Goal: Task Accomplishment & Management: Complete application form

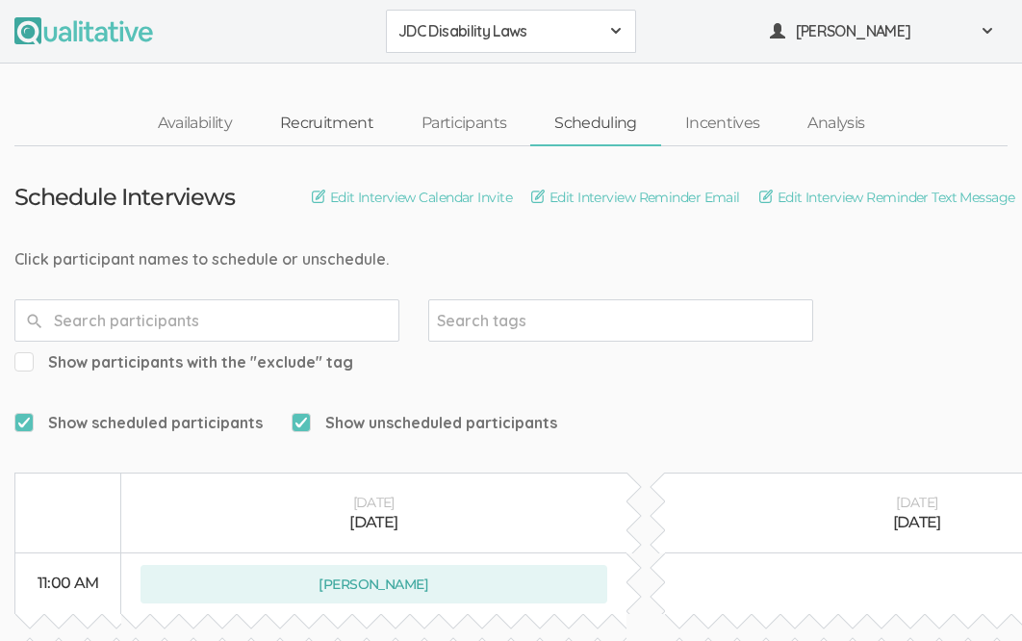
click at [356, 115] on link "Recruitment" at bounding box center [326, 123] width 141 height 41
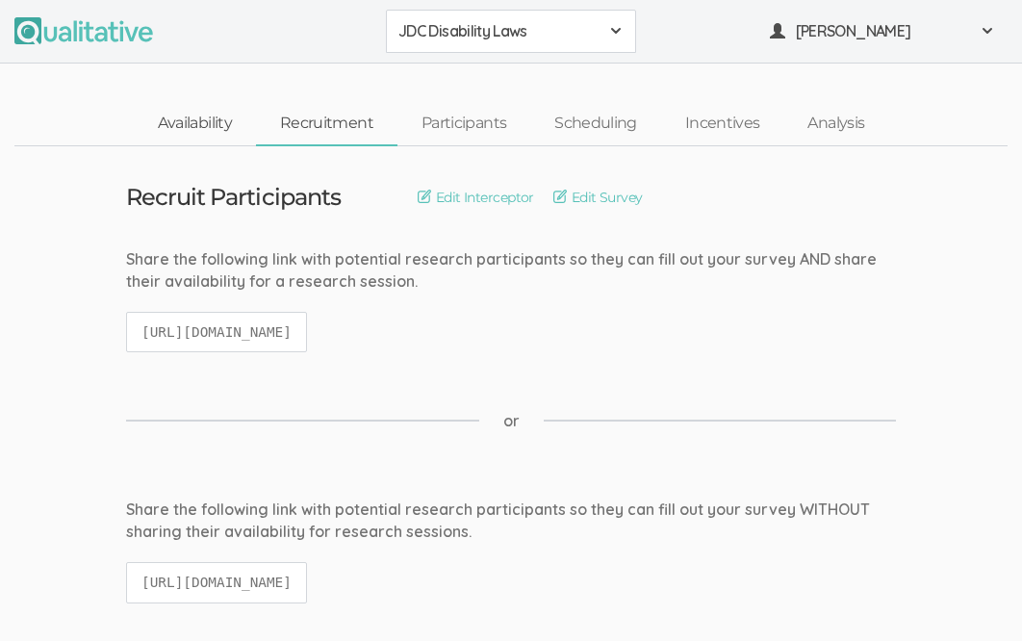
click at [206, 132] on link "Availability" at bounding box center [195, 123] width 122 height 41
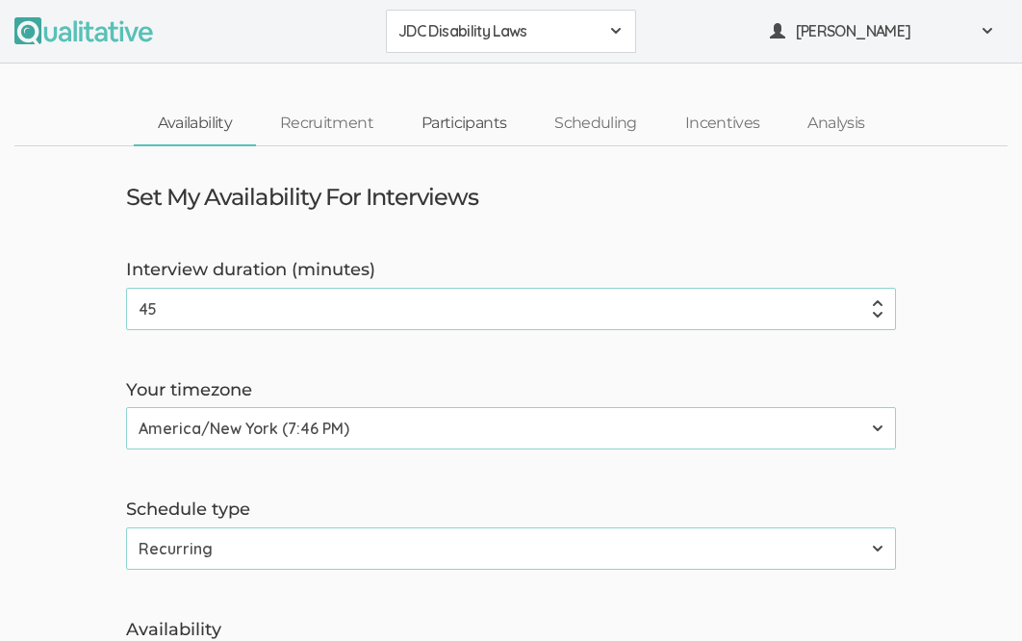
click at [484, 124] on link "Participants" at bounding box center [463, 123] width 133 height 41
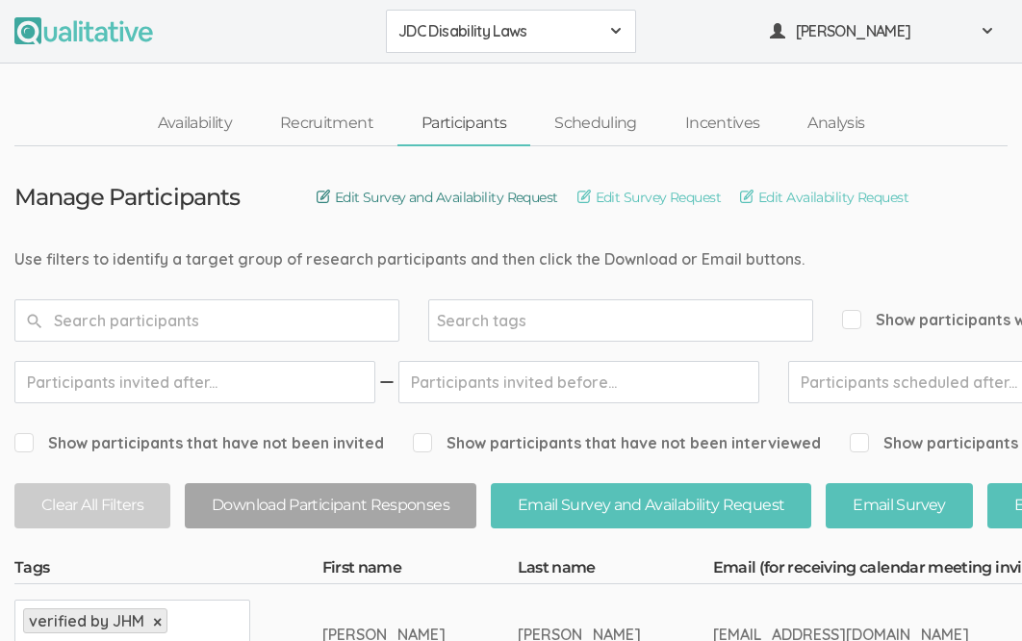
click at [506, 200] on link "Edit Survey and Availability Request" at bounding box center [438, 197] width 242 height 21
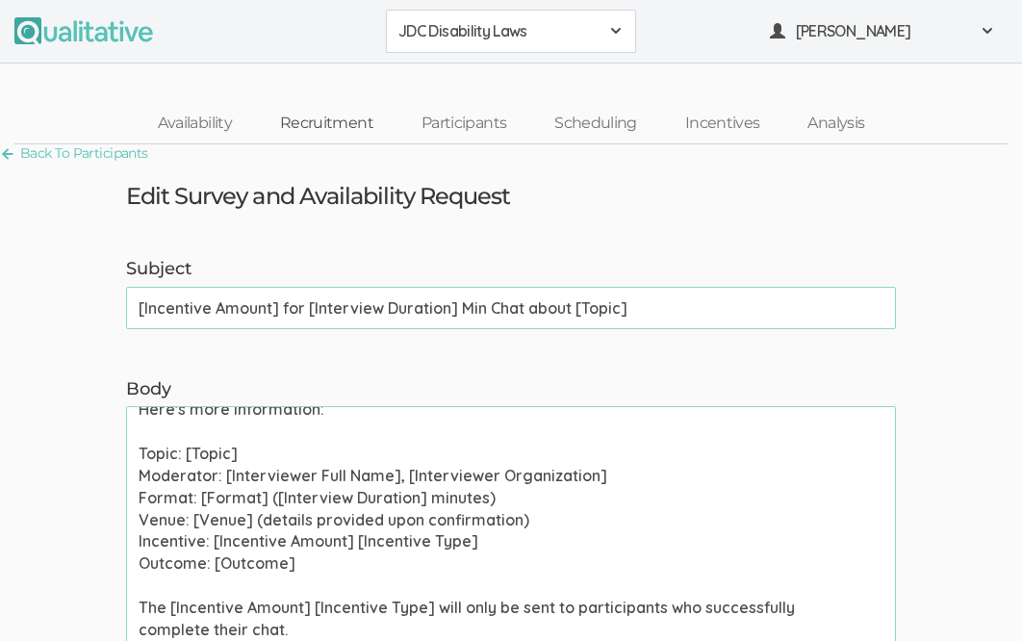
click at [351, 132] on link "Recruitment" at bounding box center [326, 123] width 141 height 41
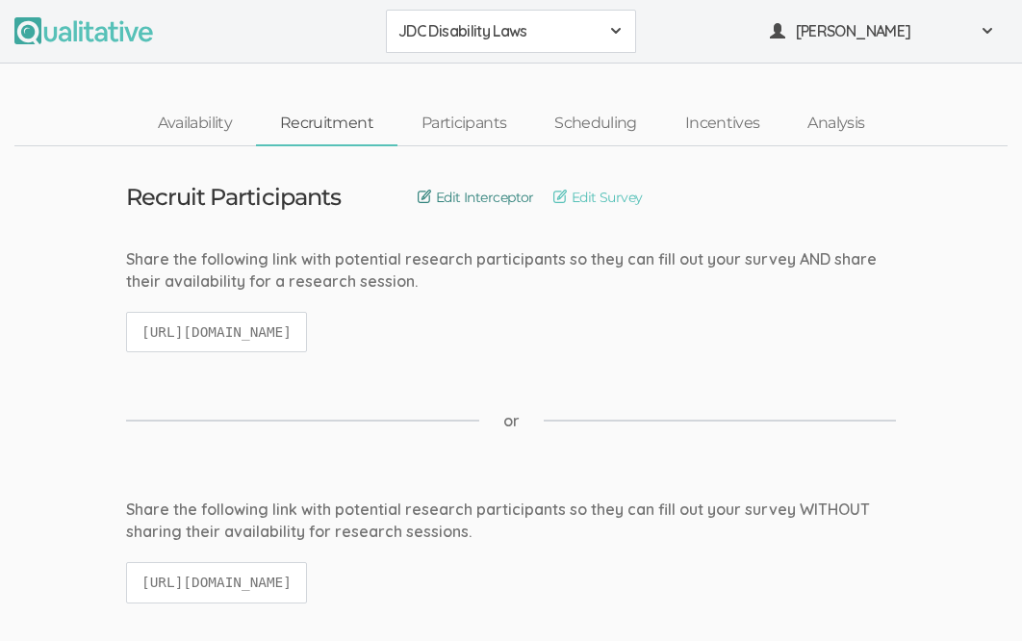
click at [496, 201] on link "Edit Interceptor" at bounding box center [476, 197] width 116 height 21
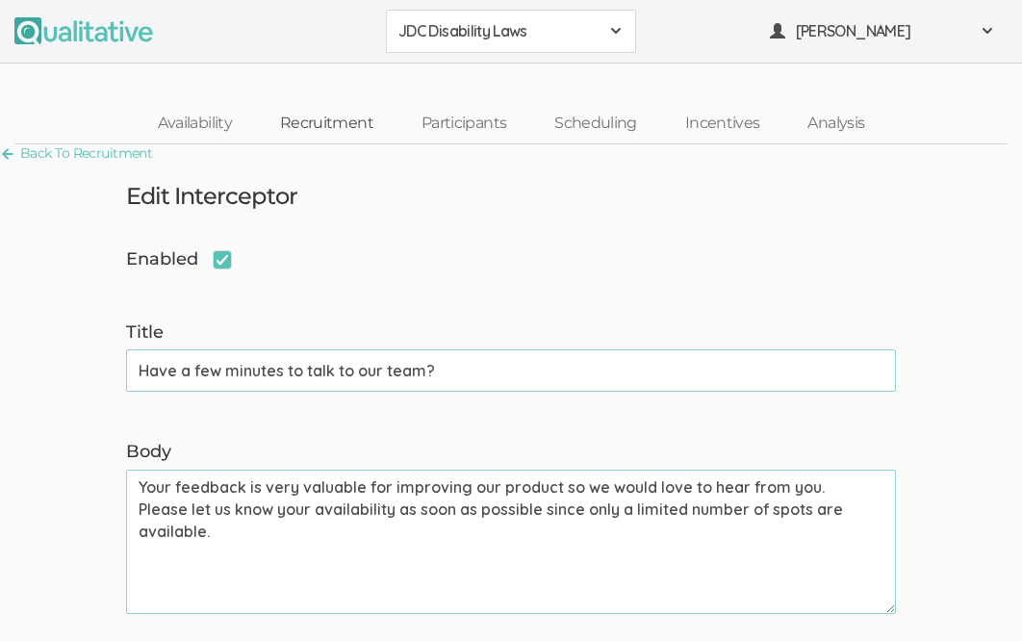
click at [368, 121] on link "Recruitment" at bounding box center [326, 123] width 141 height 41
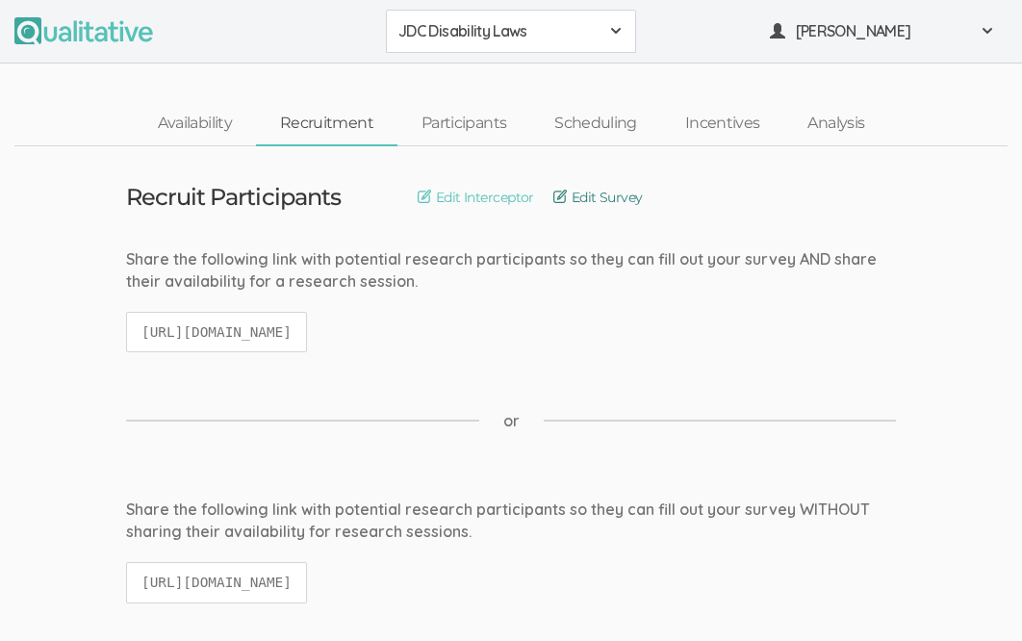
click at [589, 201] on link "Edit Survey" at bounding box center [597, 197] width 89 height 21
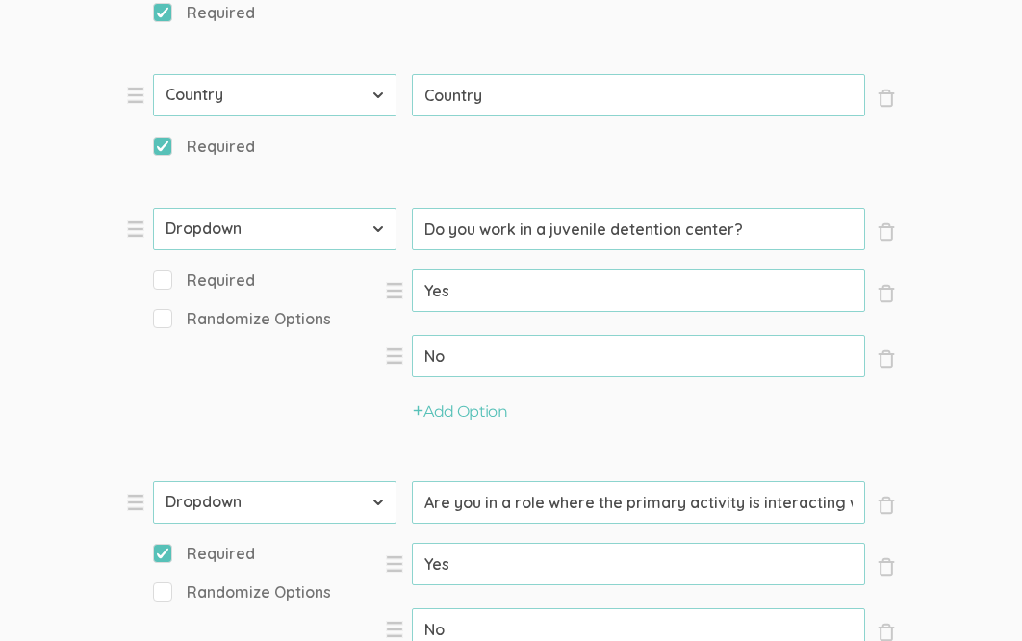
scroll to position [1245, 0]
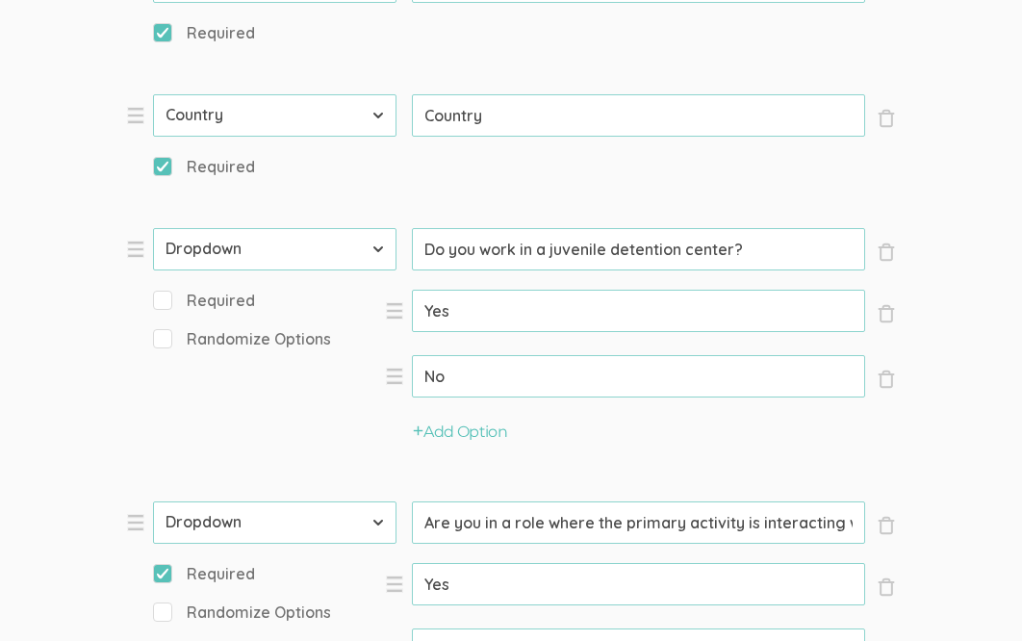
click at [730, 254] on input "Do you work in a juvenile detention center?" at bounding box center [638, 249] width 453 height 42
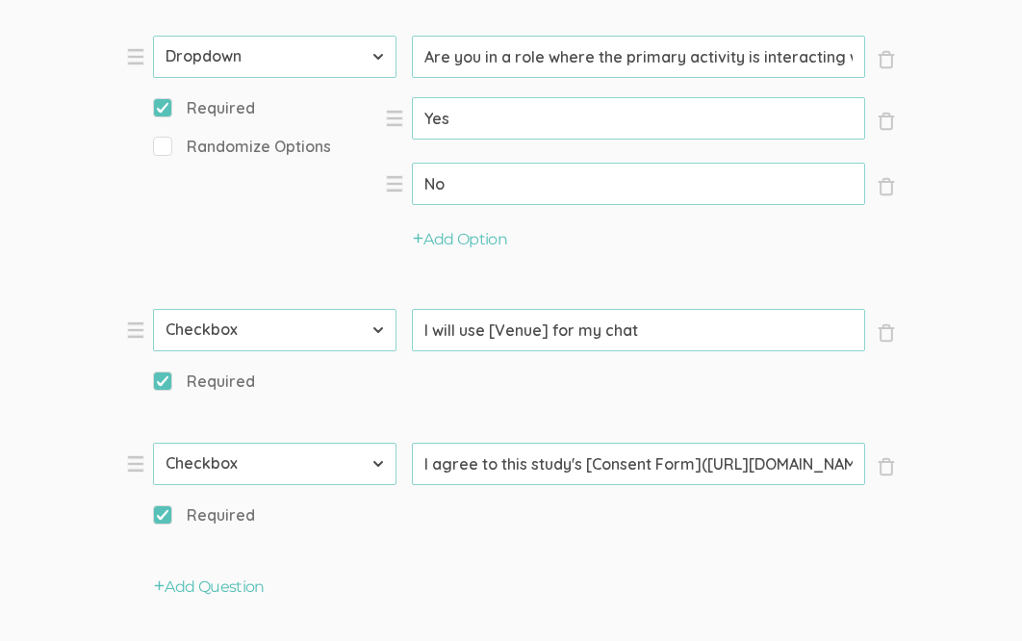
scroll to position [1713, 0]
type input "Do you work in a juvenile detention center or have you?"
click at [447, 57] on input "Are you in a role where the primary activity is interacting with detained/incar…" at bounding box center [638, 55] width 453 height 42
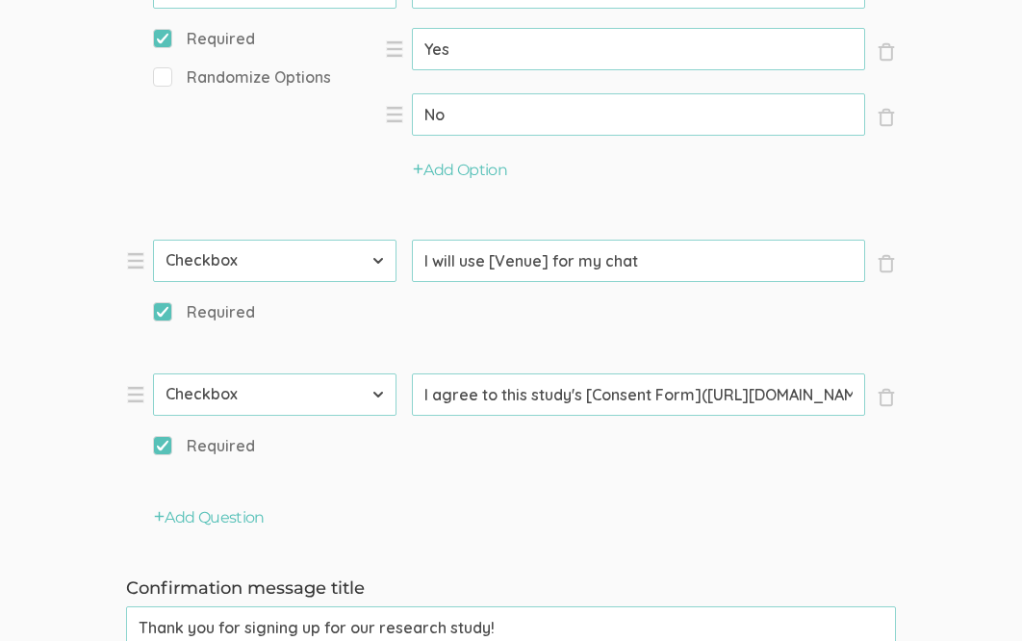
scroll to position [1796, 0]
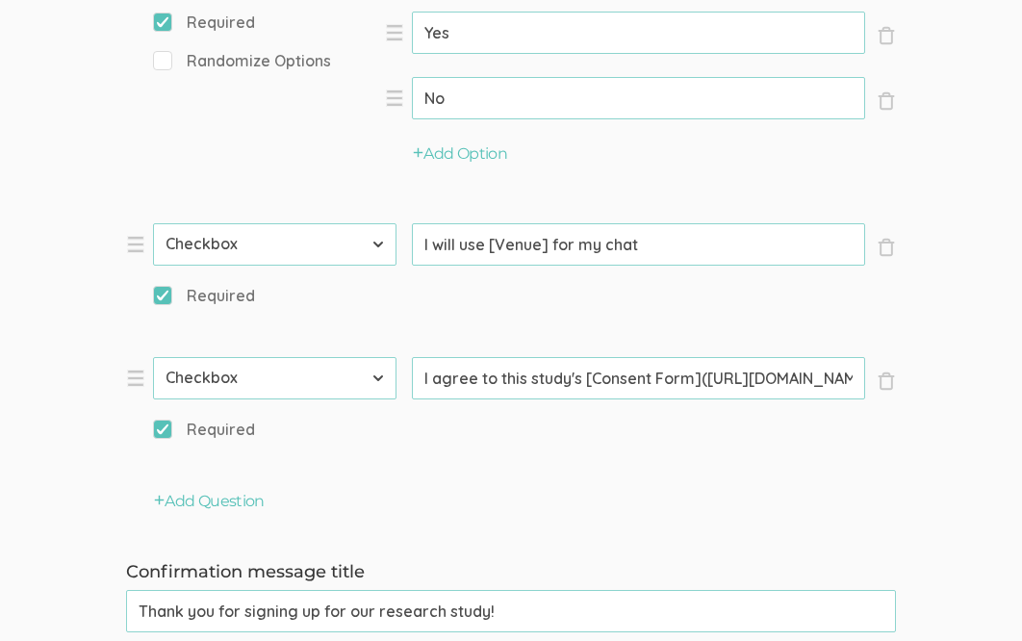
type input "Are/were you in a role where the primary activity is interacting with detained/…"
click at [722, 385] on input "I agree to this study's [Consent Form]([URL][DOMAIN_NAME])" at bounding box center [638, 378] width 453 height 42
click at [829, 386] on input "I agree to this study's [Consent Form]([URL][DOMAIN_NAME])" at bounding box center [638, 378] width 453 height 42
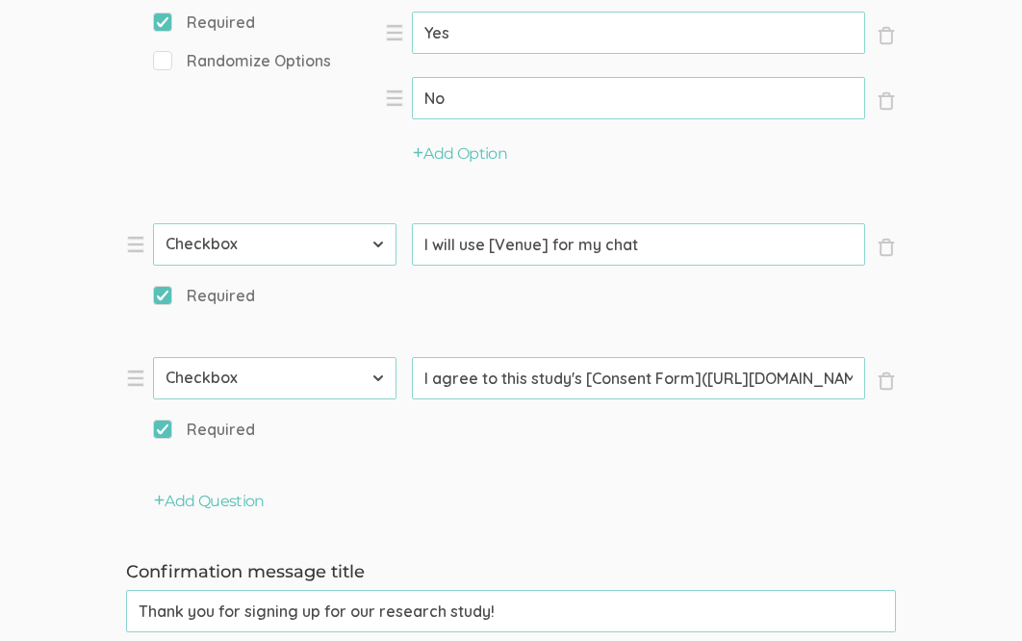
click at [829, 385] on input "I agree to this study's [Consent Form]([URL][DOMAIN_NAME])" at bounding box center [638, 378] width 453 height 42
drag, startPoint x: 707, startPoint y: 376, endPoint x: 862, endPoint y: 379, distance: 154.9
click at [863, 381] on input "I agree to this study's [Consent Form]([URL][DOMAIN_NAME])" at bounding box center [638, 378] width 453 height 42
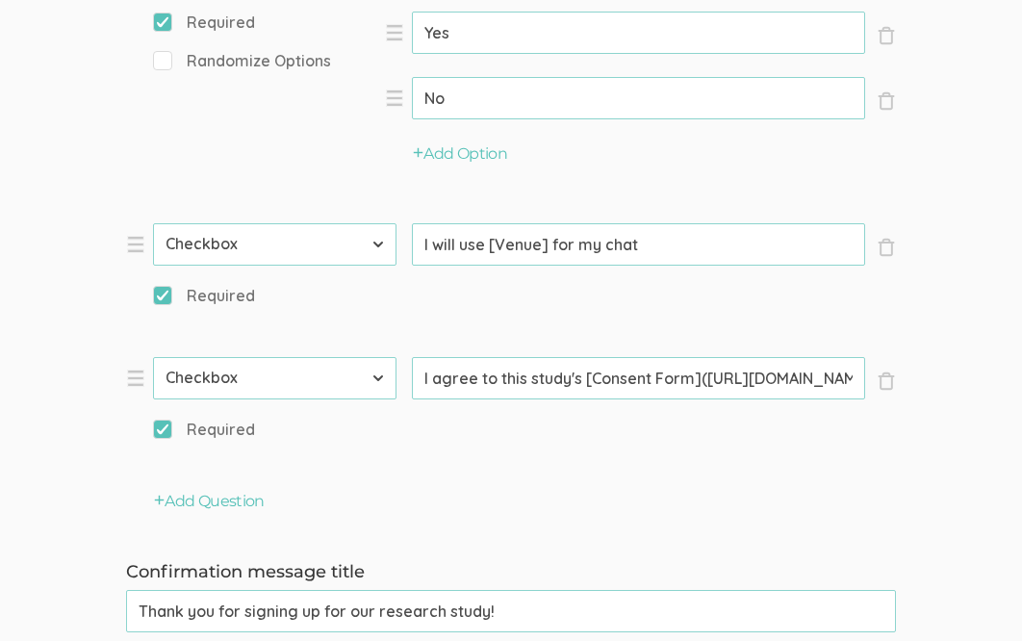
click at [769, 376] on input "I agree to this study's [Consent Form]([URL][DOMAIN_NAME])" at bounding box center [638, 378] width 453 height 42
drag, startPoint x: 706, startPoint y: 379, endPoint x: 903, endPoint y: 376, distance: 197.3
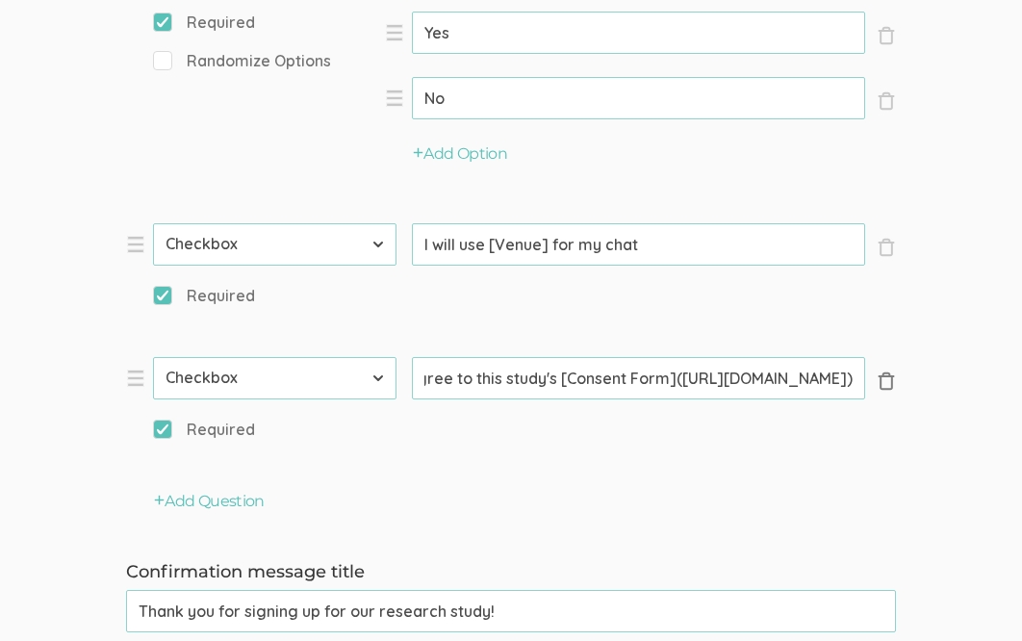
scroll to position [0, 674]
drag, startPoint x: 708, startPoint y: 378, endPoint x: 845, endPoint y: 382, distance: 136.7
click at [845, 383] on input "I agree to this study's [Consent Form]([URL][DOMAIN_NAME])" at bounding box center [638, 378] width 453 height 42
click at [834, 385] on input "I agree to this study's [Consent Form]([URL][DOMAIN_NAME])" at bounding box center [638, 378] width 453 height 42
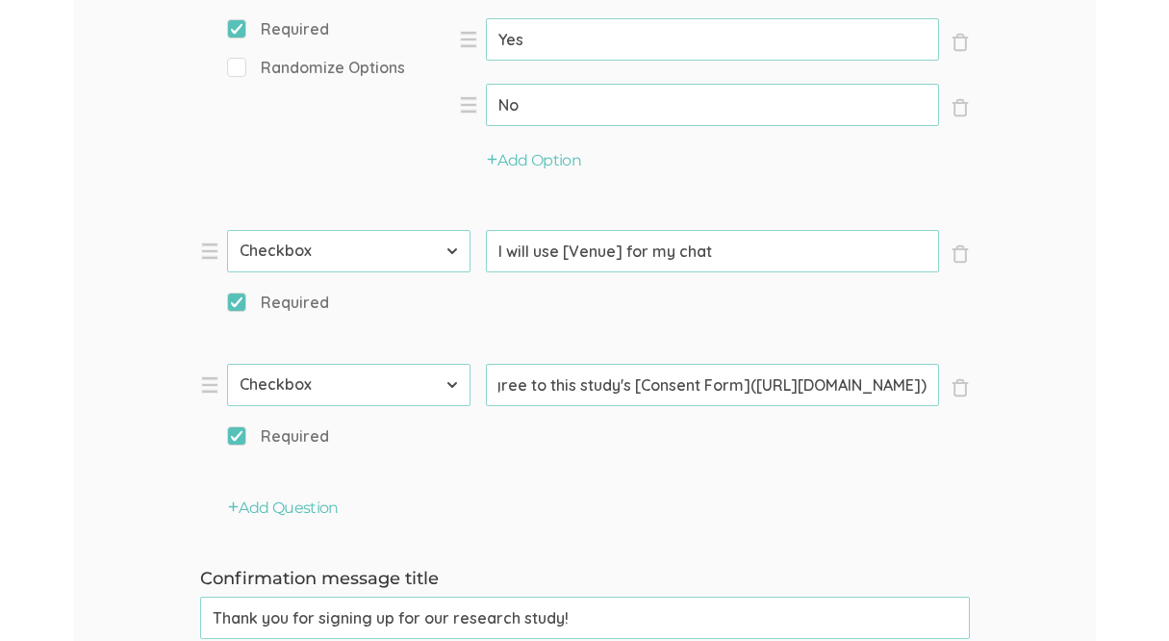
scroll to position [0, 674]
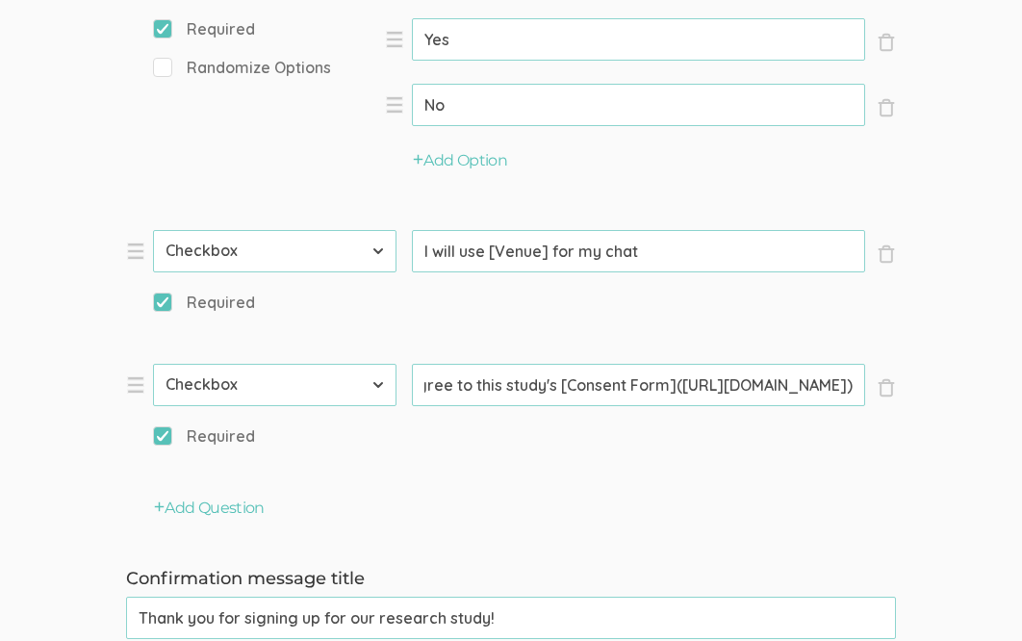
drag, startPoint x: 706, startPoint y: 387, endPoint x: 846, endPoint y: 389, distance: 139.5
click at [846, 389] on input "I agree to this study's [Consent Form]([URL][DOMAIN_NAME])" at bounding box center [638, 385] width 453 height 42
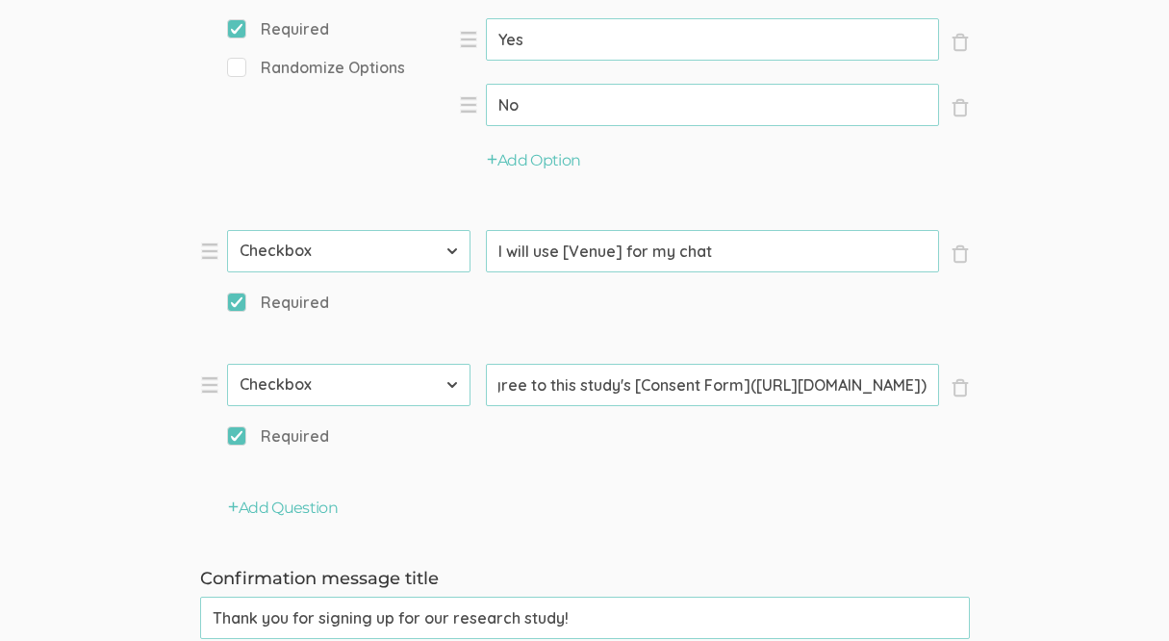
scroll to position [0, 0]
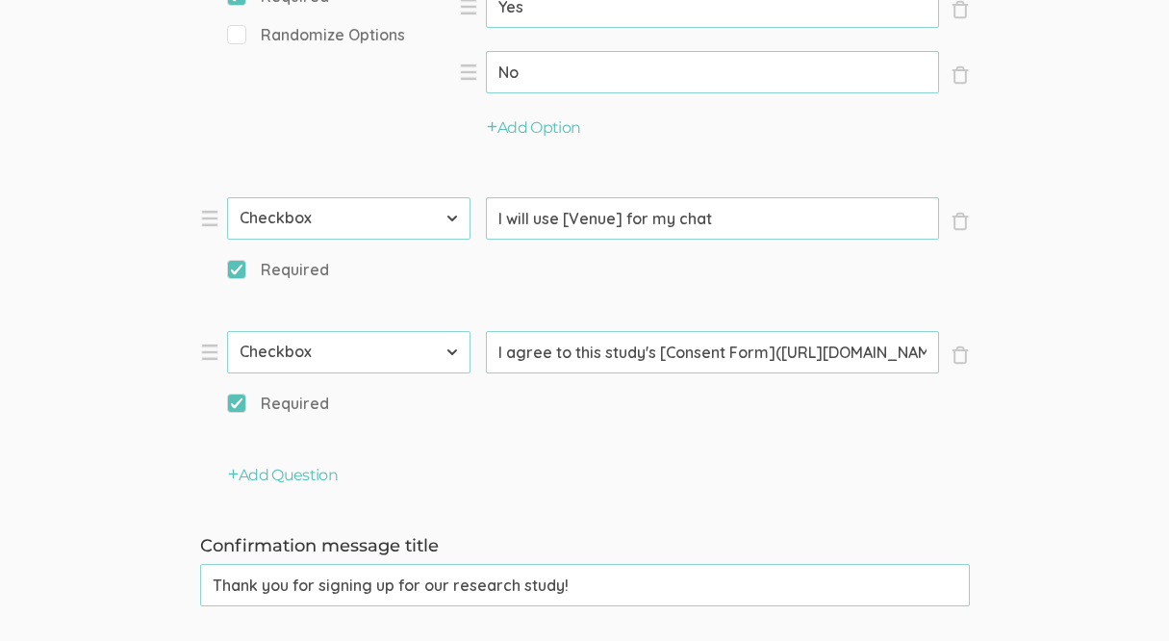
scroll to position [2577, 0]
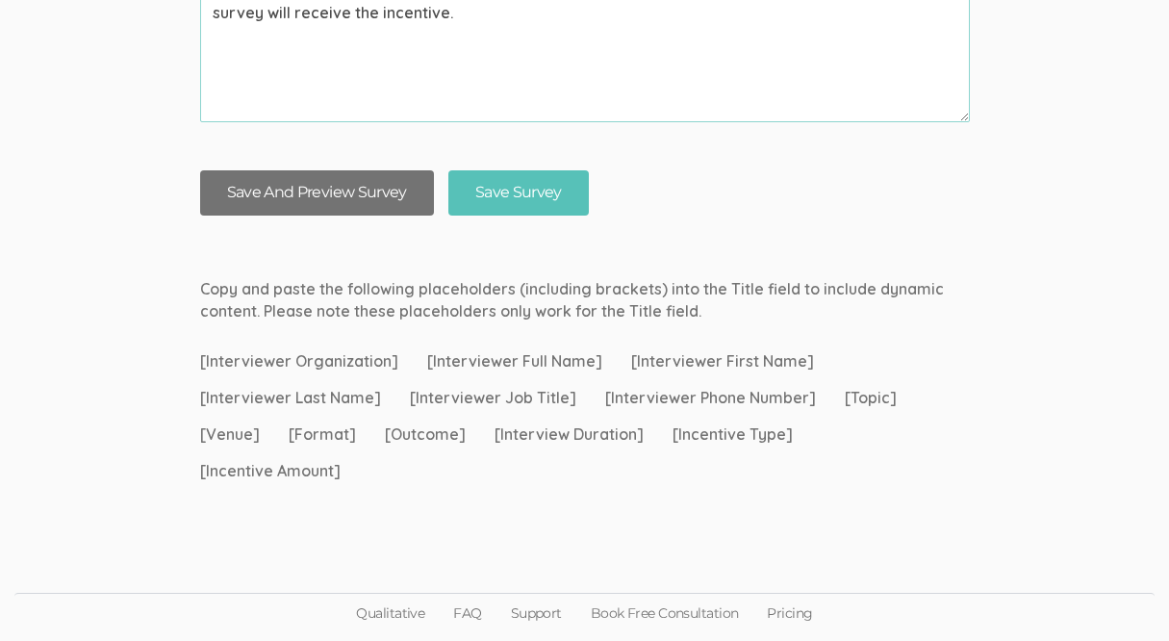
click at [364, 196] on button "Save And Preview Survey" at bounding box center [317, 192] width 234 height 45
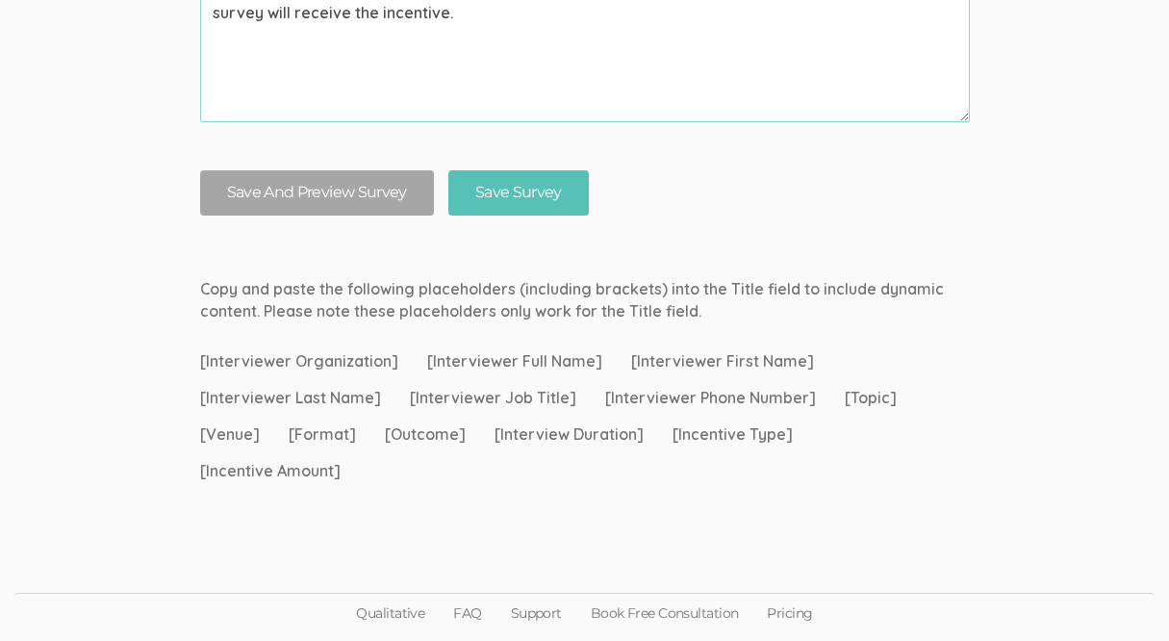
scroll to position [0, 0]
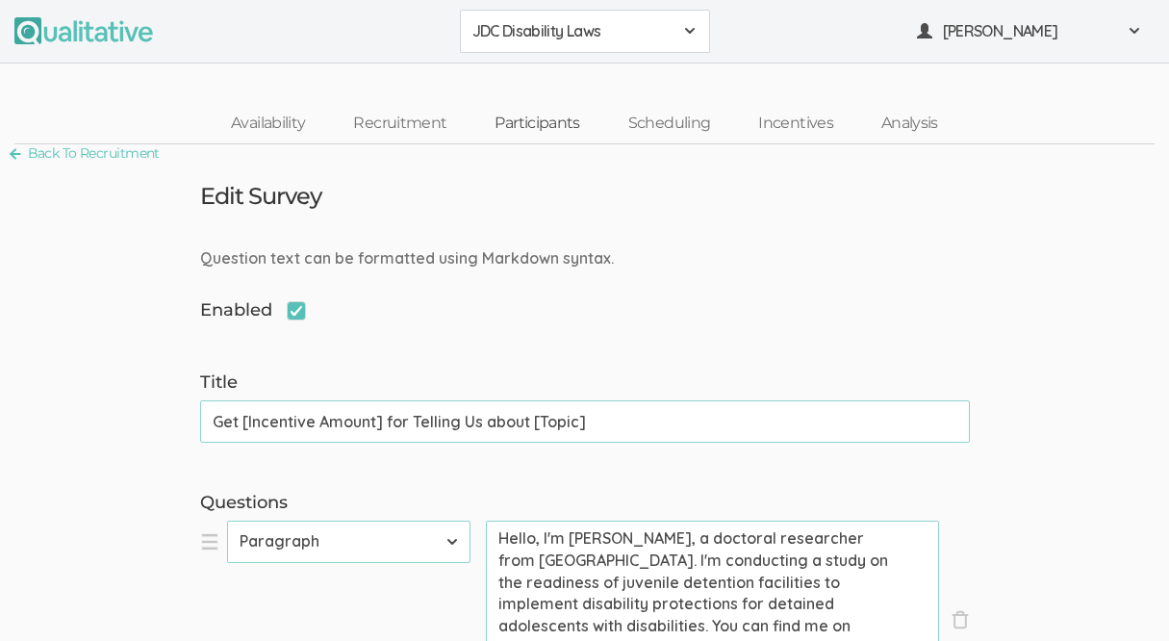
click at [579, 122] on link "Participants" at bounding box center [537, 123] width 133 height 41
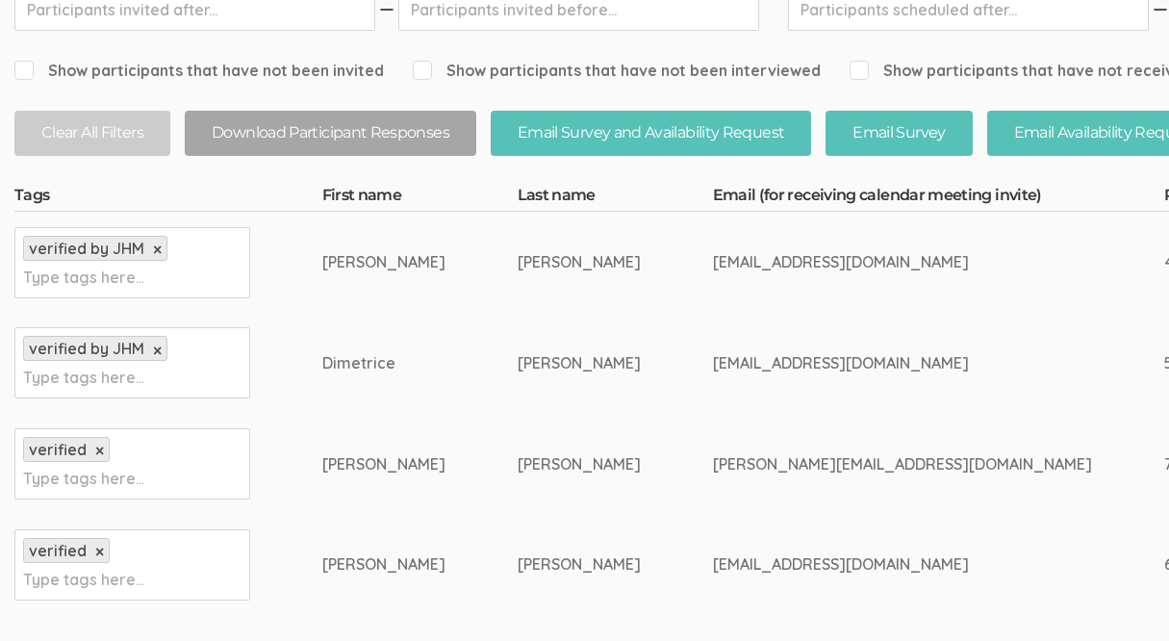
scroll to position [376, 0]
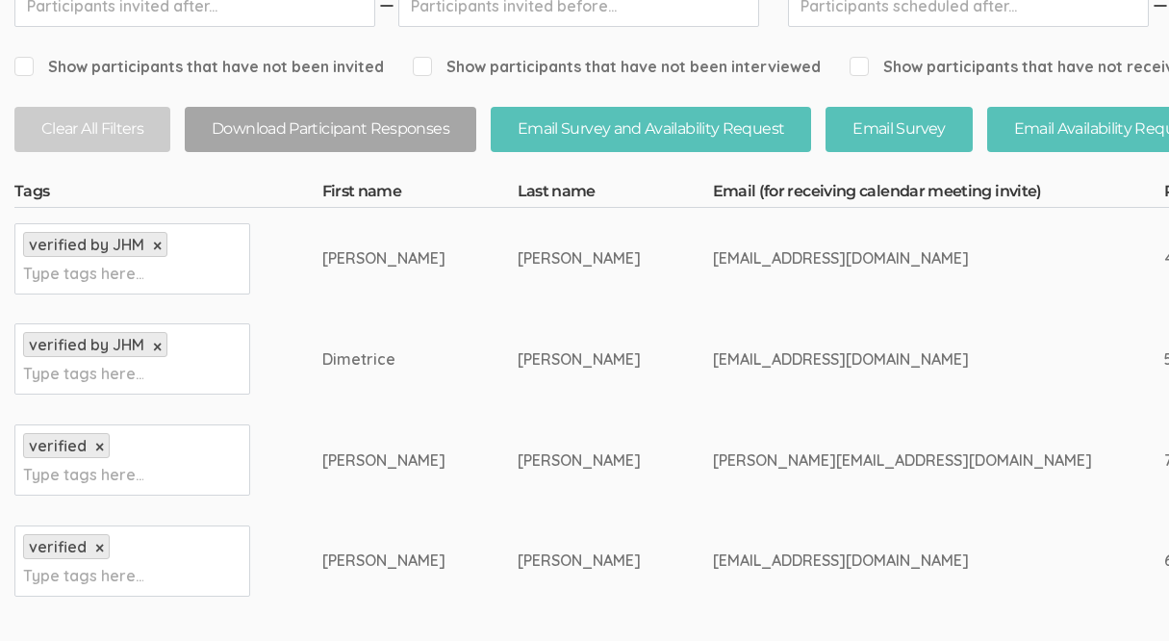
drag, startPoint x: 623, startPoint y: 360, endPoint x: 832, endPoint y: 360, distance: 209.8
click at [832, 361] on div "[EMAIL_ADDRESS][DOMAIN_NAME]" at bounding box center [902, 359] width 379 height 22
copy div "[EMAIL_ADDRESS][DOMAIN_NAME]"
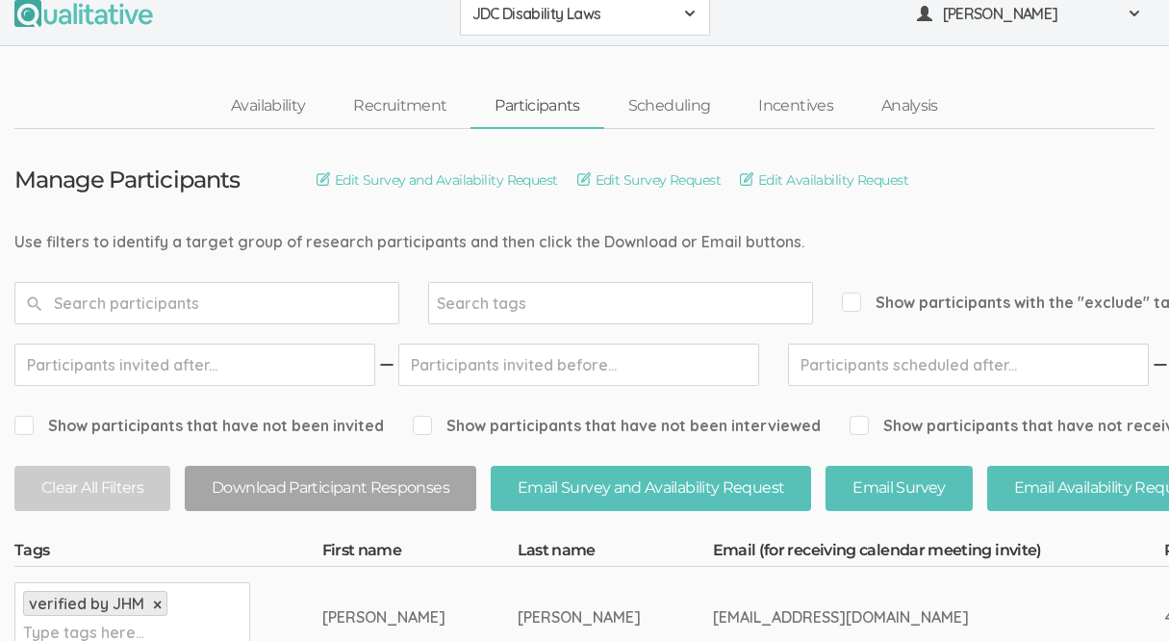
scroll to position [15, 0]
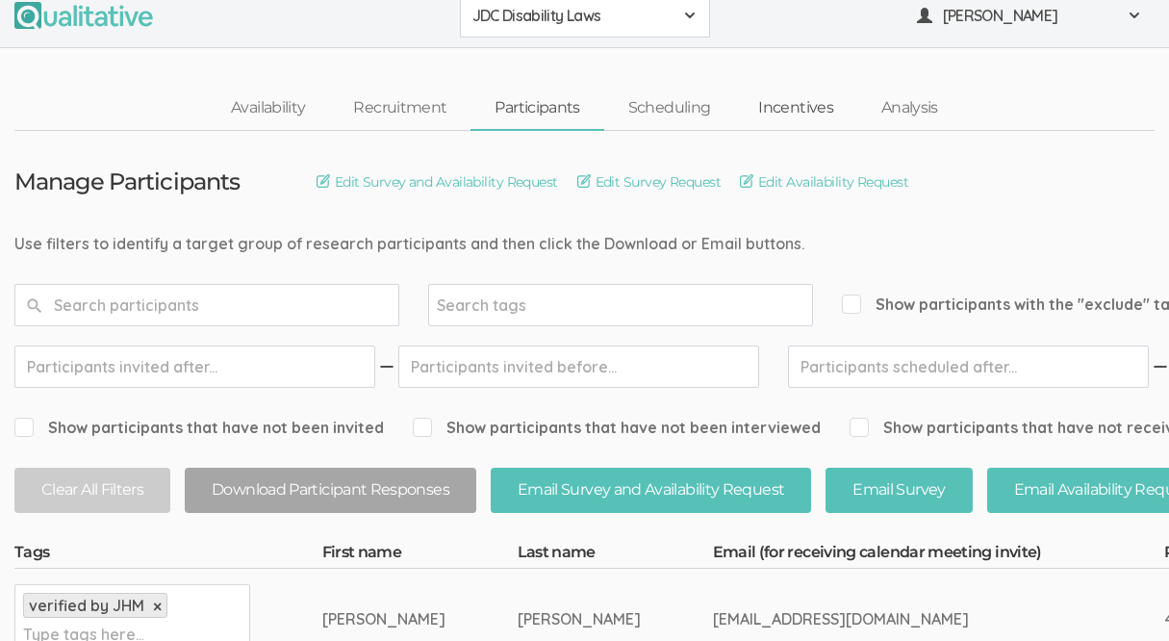
click at [777, 109] on link "Incentives" at bounding box center [795, 108] width 123 height 41
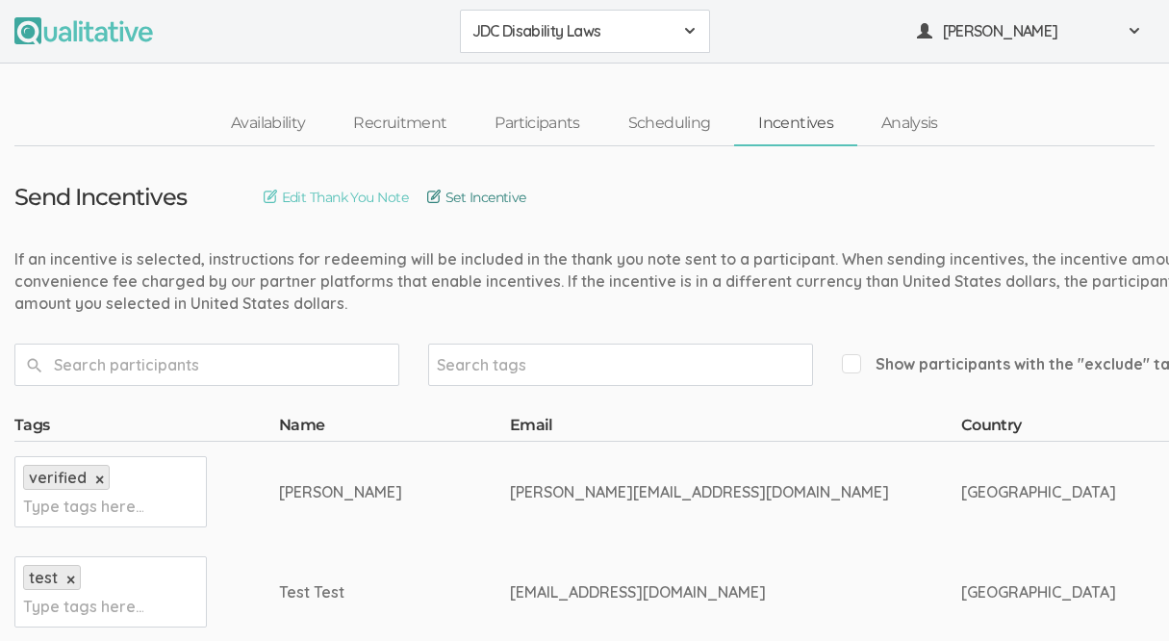
click at [496, 198] on link "Set Incentive" at bounding box center [476, 197] width 99 height 21
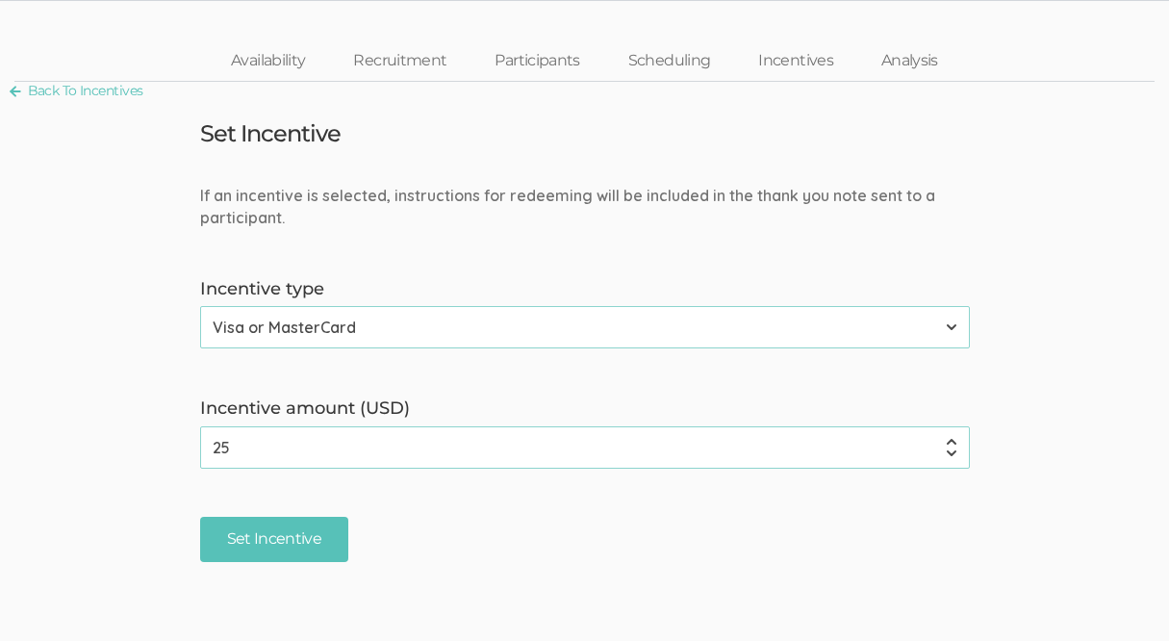
scroll to position [142, 0]
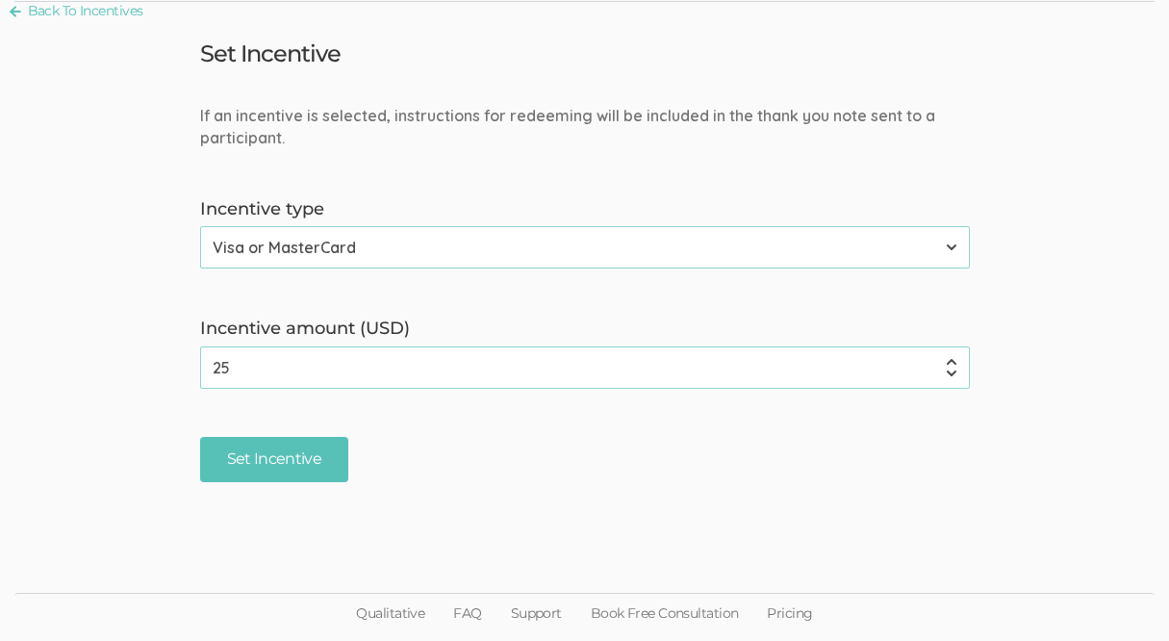
drag, startPoint x: 262, startPoint y: 365, endPoint x: 178, endPoint y: 362, distance: 83.8
click at [178, 363] on form "If an incentive is selected, instructions for redeeming will be included in the…" at bounding box center [584, 293] width 1169 height 377
type input "50"
click at [244, 454] on input "Set Incentive" at bounding box center [274, 459] width 149 height 45
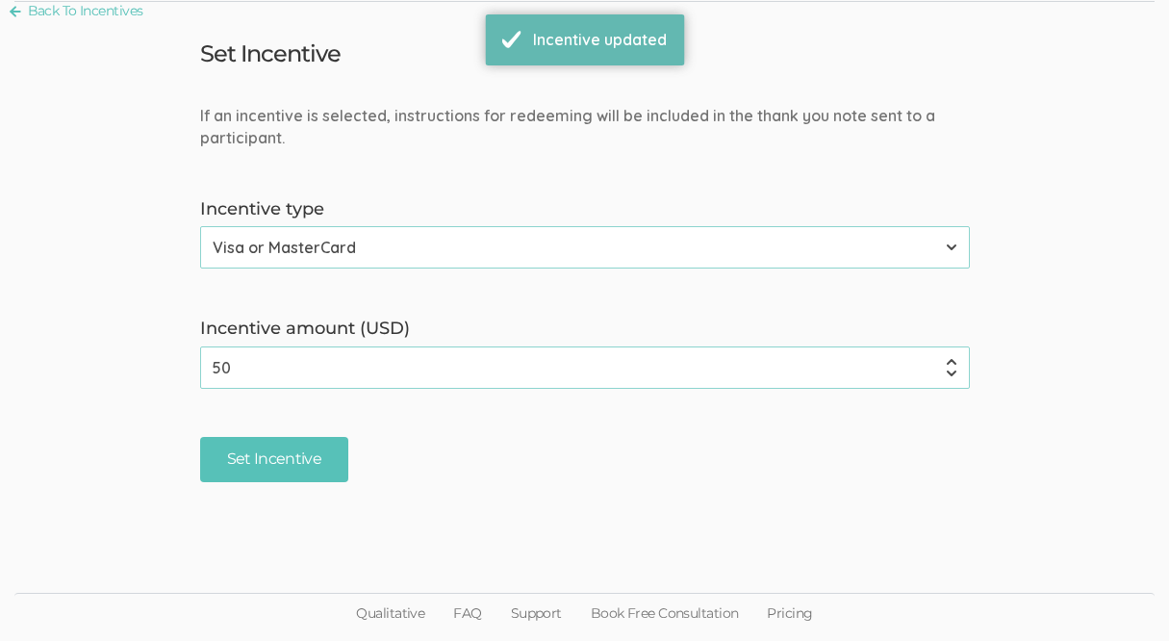
scroll to position [0, 0]
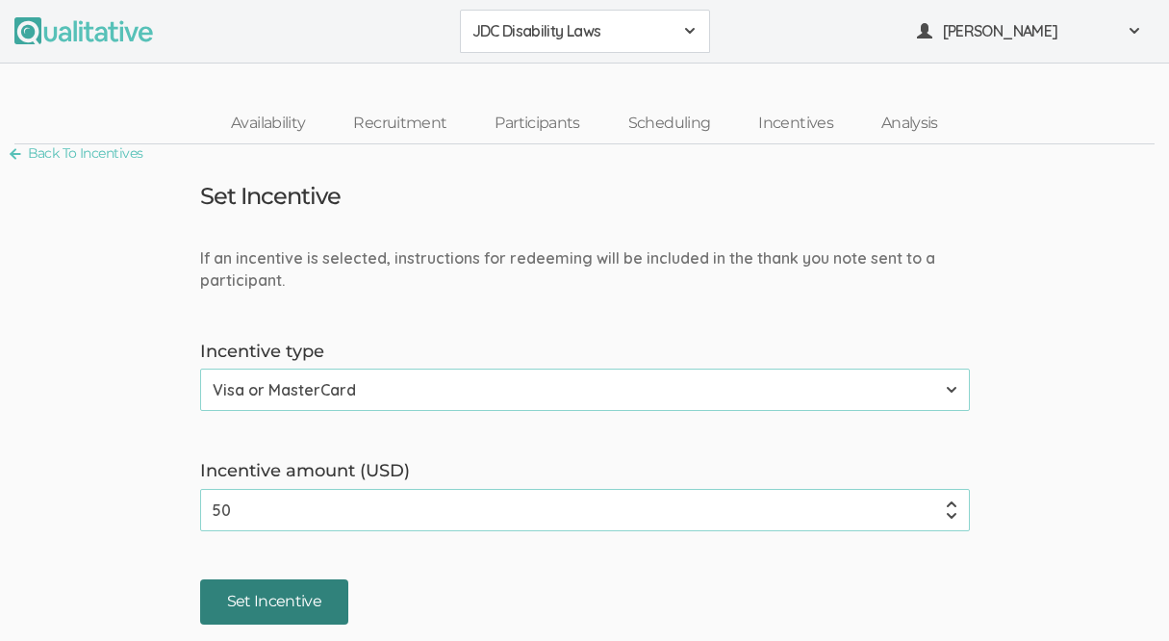
click at [311, 590] on input "Set Incentive" at bounding box center [274, 601] width 149 height 45
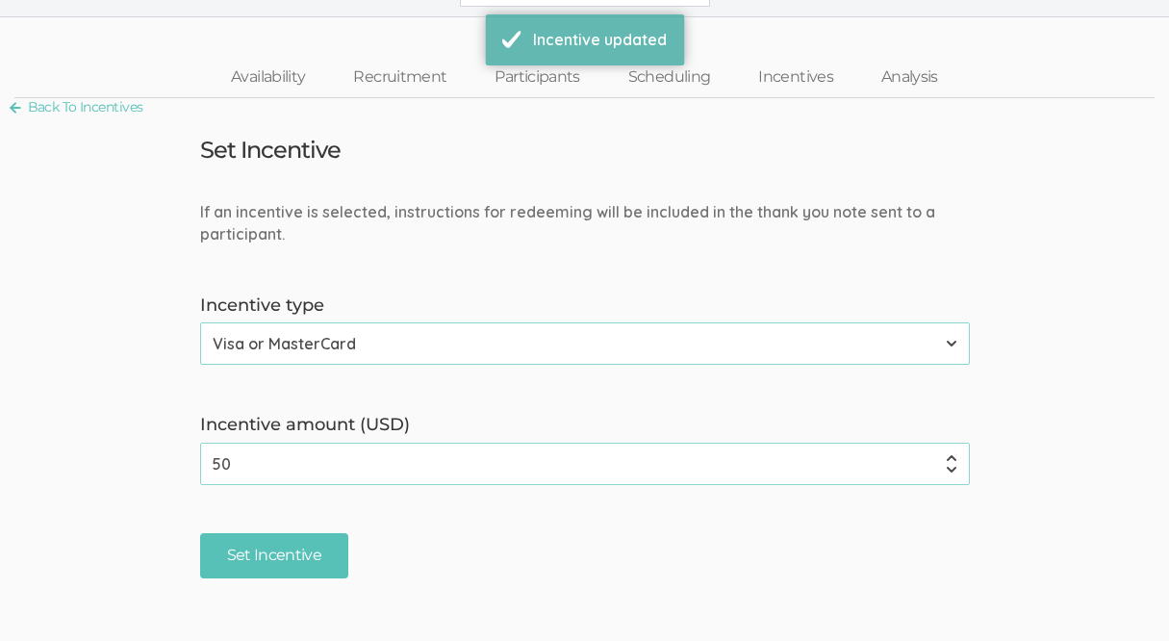
scroll to position [53, 0]
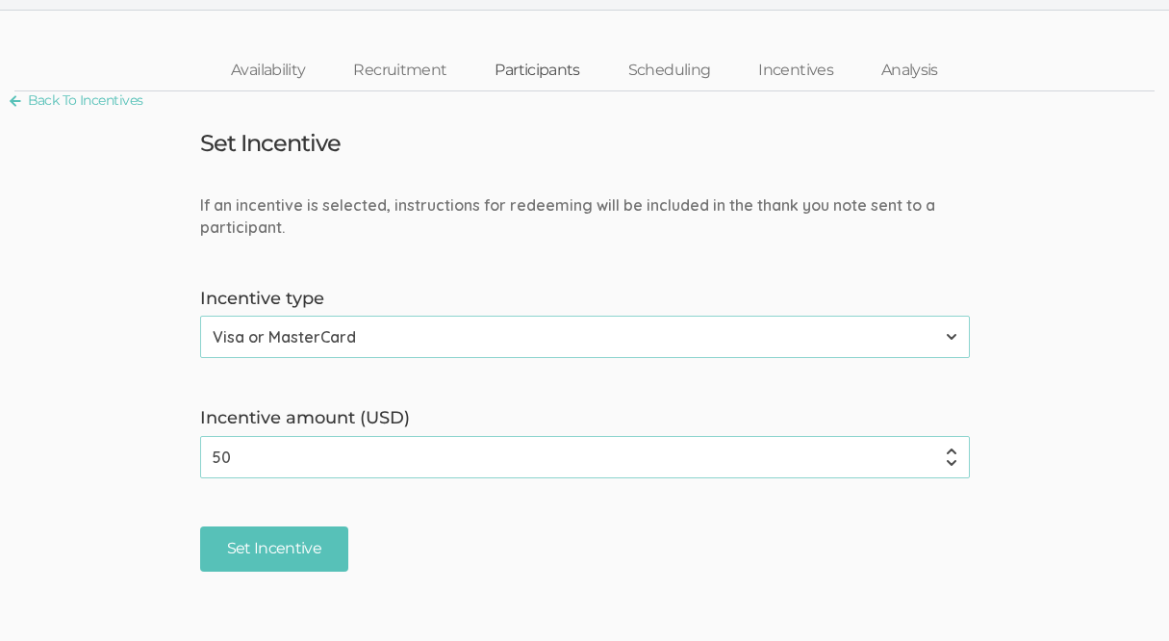
click at [527, 73] on link "Participants" at bounding box center [537, 70] width 133 height 41
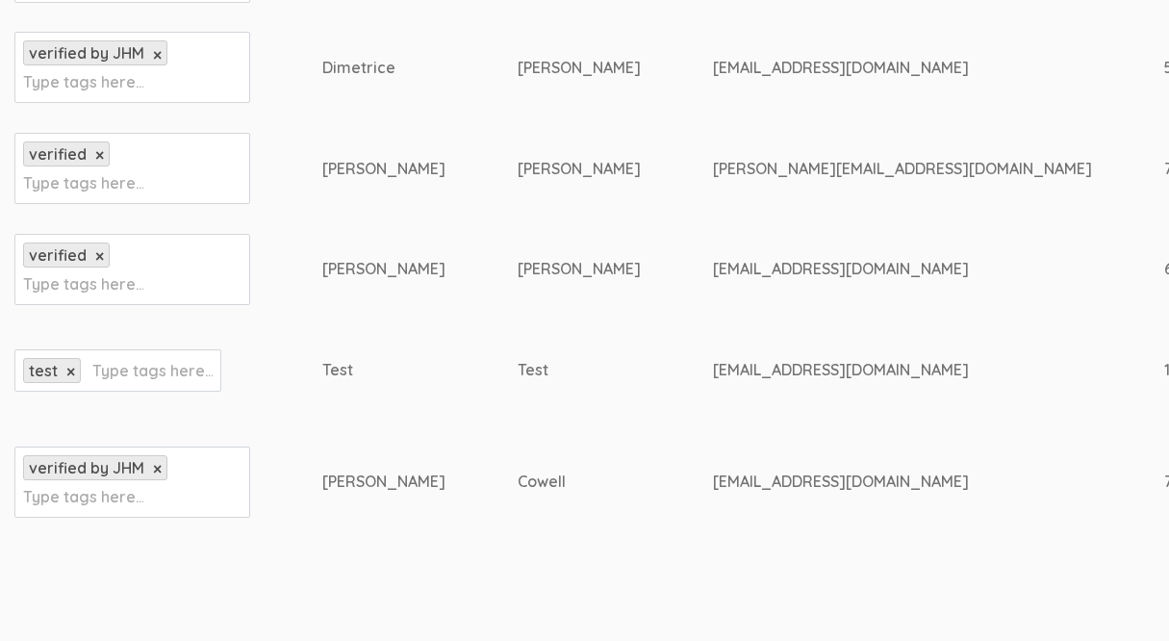
scroll to position [655, 0]
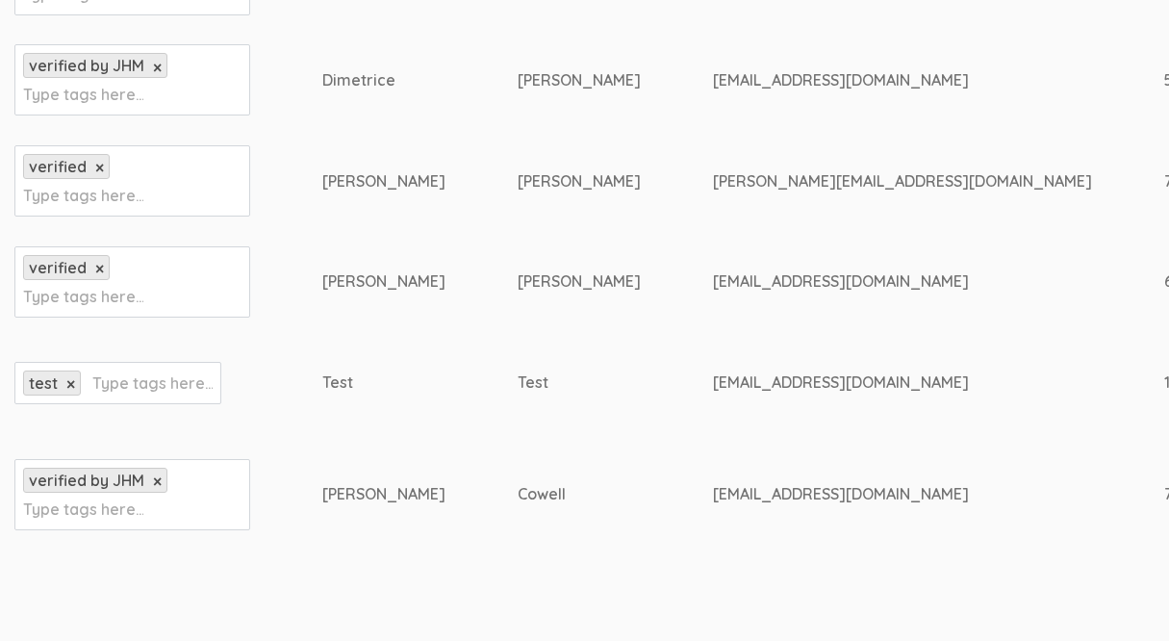
click at [242, 364] on td "test × Type tags here..." at bounding box center [168, 382] width 308 height 101
click at [191, 384] on div "test × Type tags here..." at bounding box center [117, 383] width 207 height 42
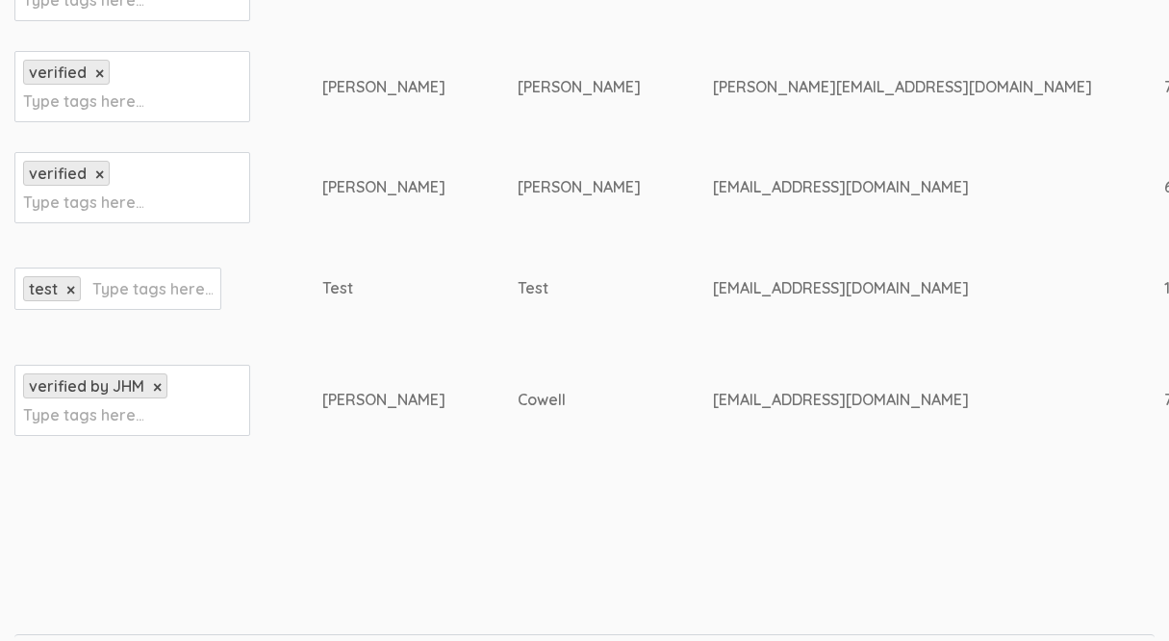
scroll to position [750, 0]
click at [106, 427] on div "verified by JHM × Type tags here..." at bounding box center [132, 399] width 236 height 71
type input "Particpant 1"
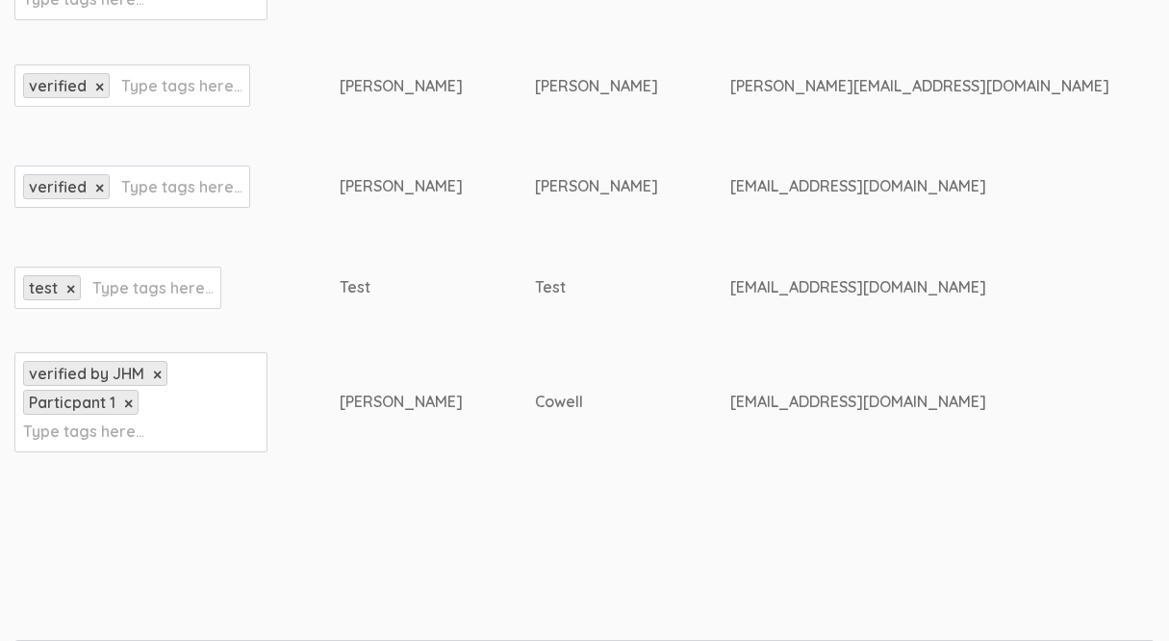
click at [55, 208] on div "verified × Type tags here..." at bounding box center [132, 186] width 236 height 42
type input "Participant"
click at [136, 407] on ul "verified by JHM × Particpant 1 ×" at bounding box center [141, 388] width 240 height 58
click at [130, 412] on link "×" at bounding box center [128, 403] width 9 height 16
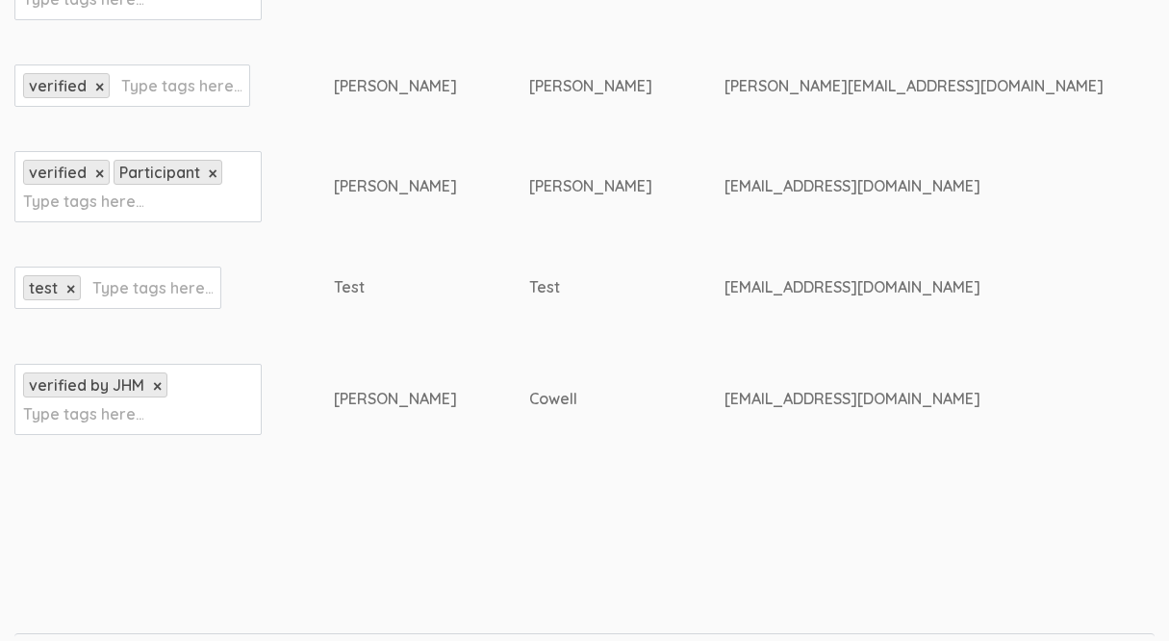
click at [123, 426] on input "text" at bounding box center [83, 413] width 120 height 25
type input "p"
click at [209, 182] on link "×" at bounding box center [213, 173] width 9 height 16
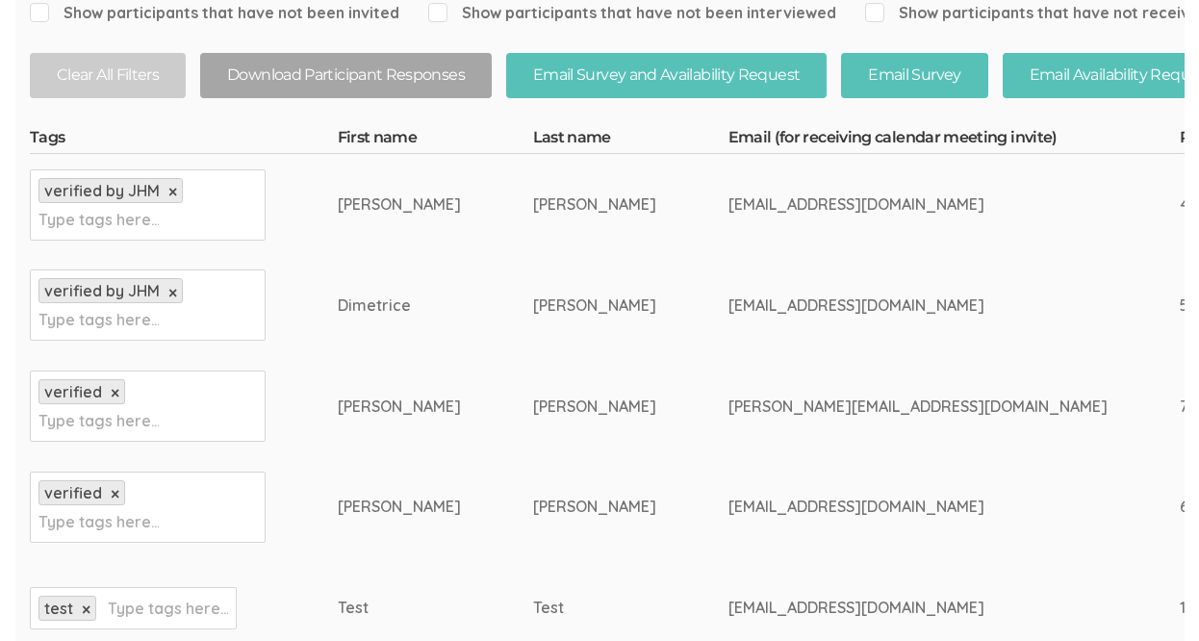
scroll to position [427, 0]
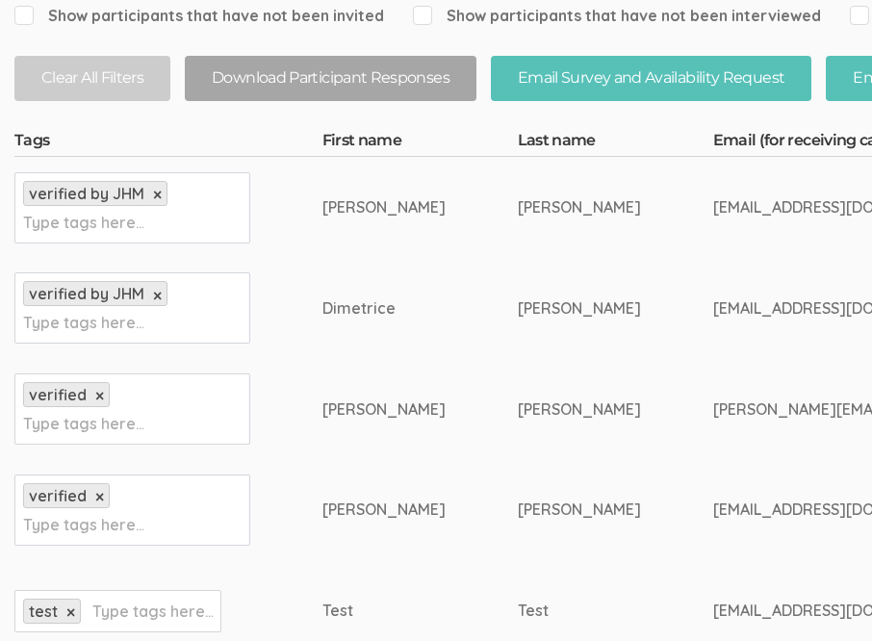
drag, startPoint x: 618, startPoint y: 310, endPoint x: 827, endPoint y: 314, distance: 209.8
copy tr "[EMAIL_ADDRESS][DOMAIN_NAME]"
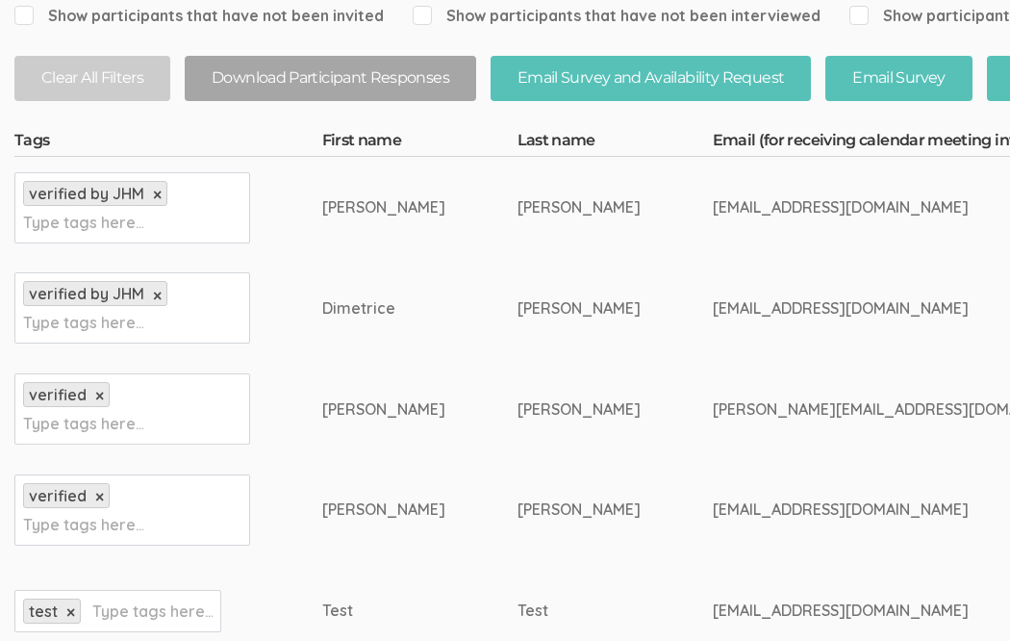
drag, startPoint x: 620, startPoint y: 204, endPoint x: 755, endPoint y: 208, distance: 135.7
click at [757, 210] on div "[EMAIL_ADDRESS][DOMAIN_NAME]" at bounding box center [902, 207] width 379 height 22
click at [781, 220] on td "[EMAIL_ADDRESS][DOMAIN_NAME]" at bounding box center [938, 207] width 451 height 101
drag, startPoint x: 767, startPoint y: 206, endPoint x: 619, endPoint y: 206, distance: 148.2
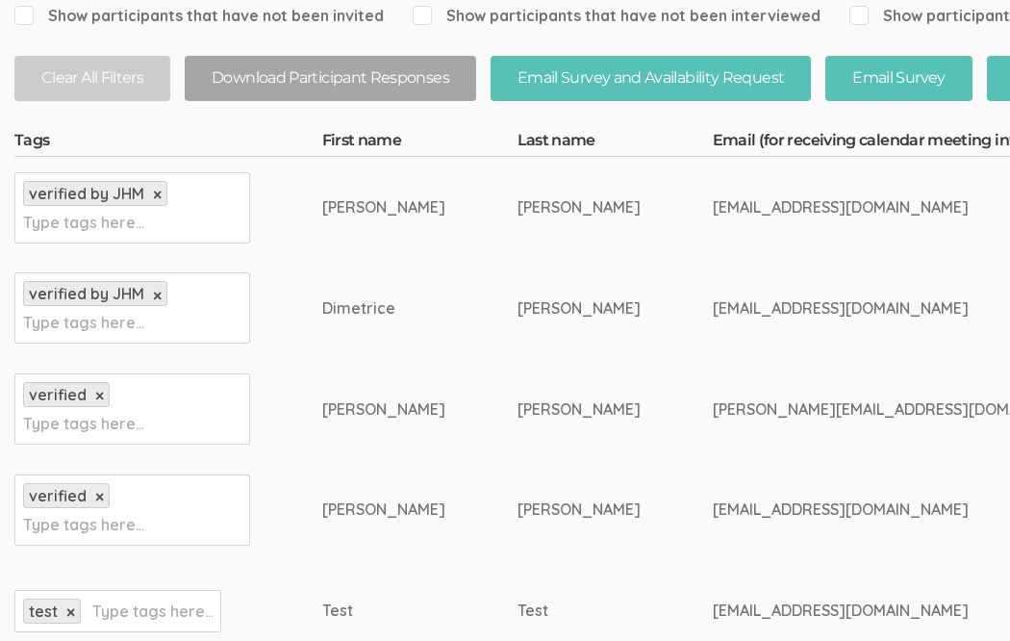
copy tr "[EMAIL_ADDRESS][DOMAIN_NAME]"
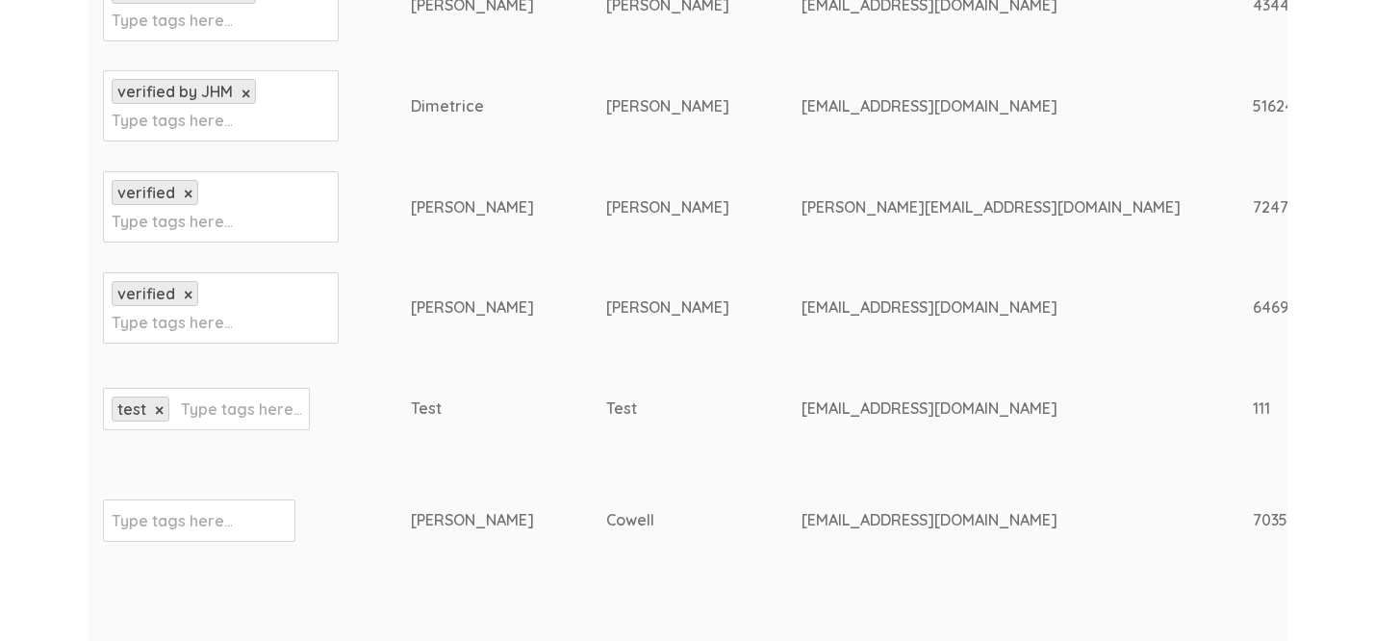
scroll to position [630, 0]
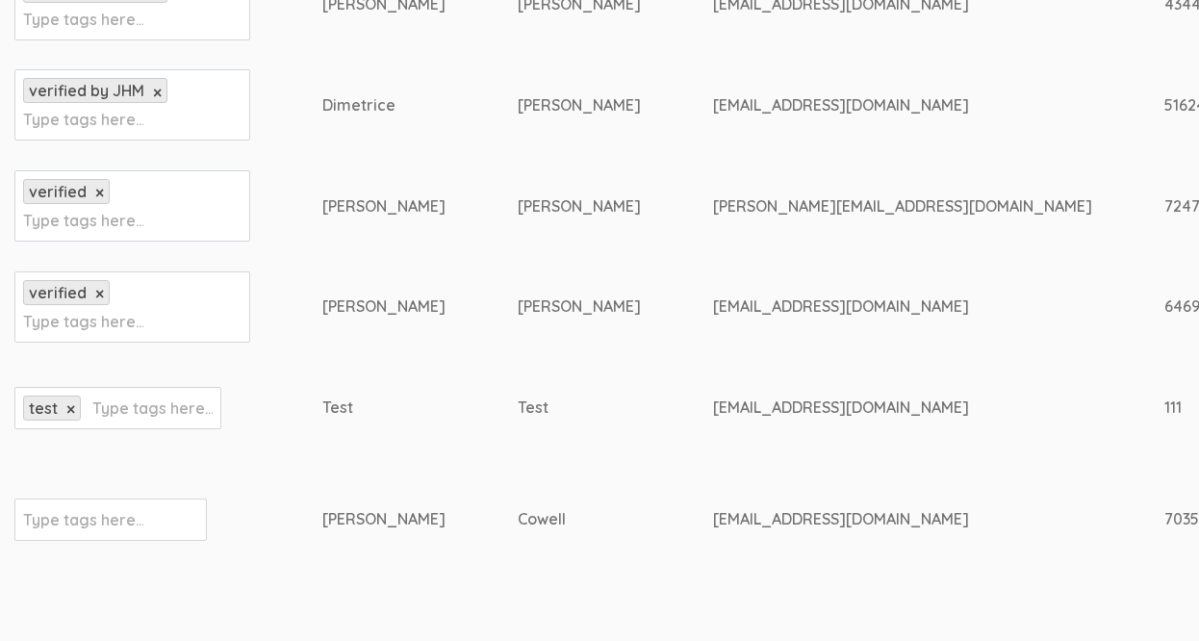
click at [518, 318] on td "[PERSON_NAME]" at bounding box center [615, 307] width 195 height 101
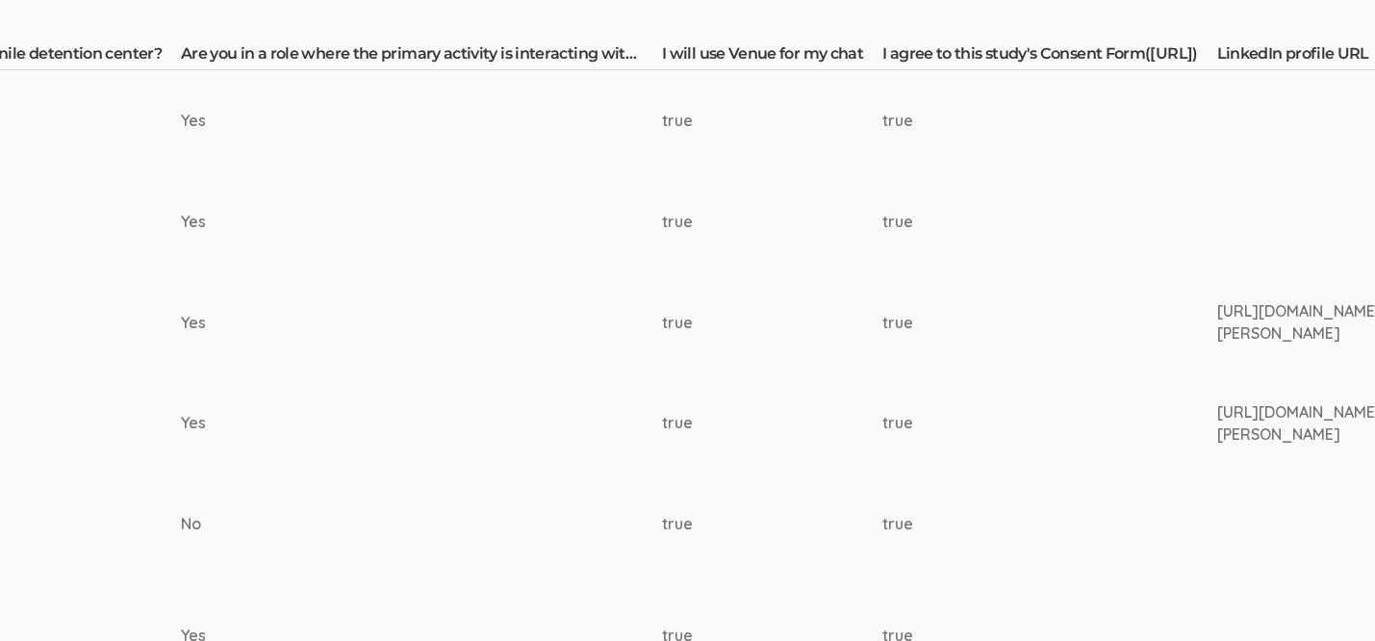
scroll to position [514, 2117]
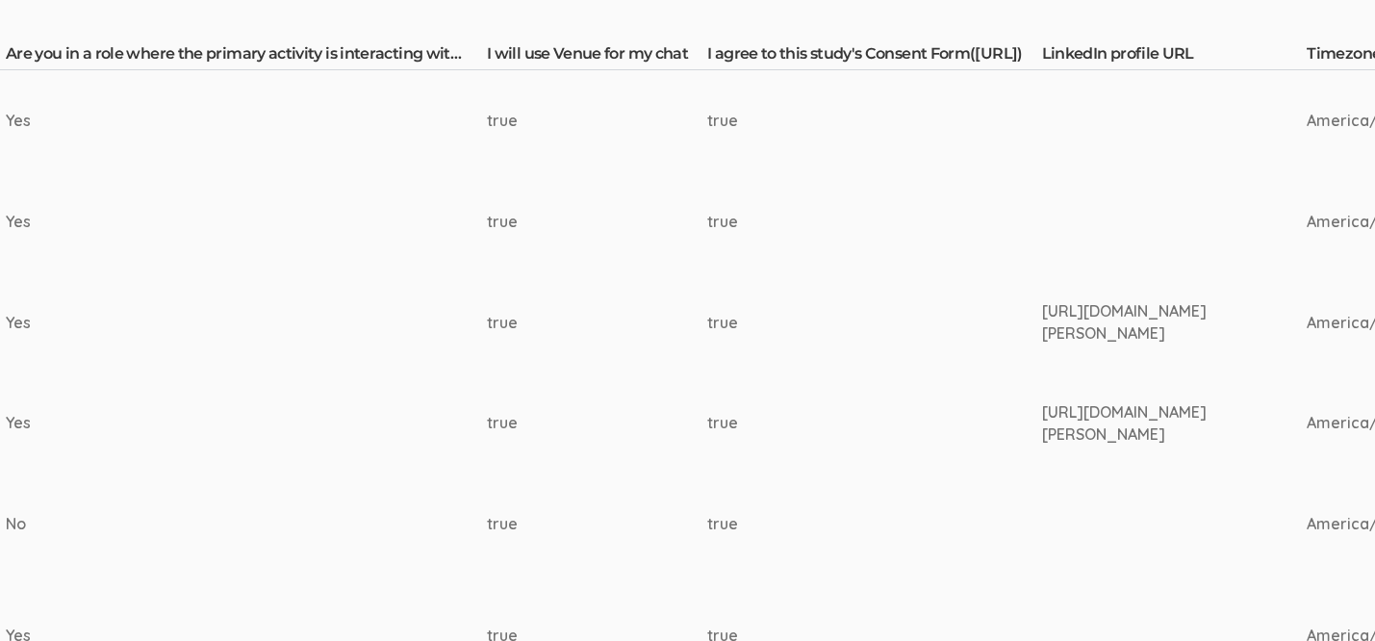
drag, startPoint x: 1016, startPoint y: 314, endPoint x: 1213, endPoint y: 329, distance: 197.8
click at [1021, 332] on div "[URL][DOMAIN_NAME][PERSON_NAME]" at bounding box center [1138, 322] width 193 height 44
copy div "[URL][DOMAIN_NAME][PERSON_NAME]"
drag, startPoint x: 1016, startPoint y: 408, endPoint x: 1234, endPoint y: 428, distance: 218.4
click at [1021, 431] on div "[URL][DOMAIN_NAME][PERSON_NAME]" at bounding box center [1138, 423] width 193 height 44
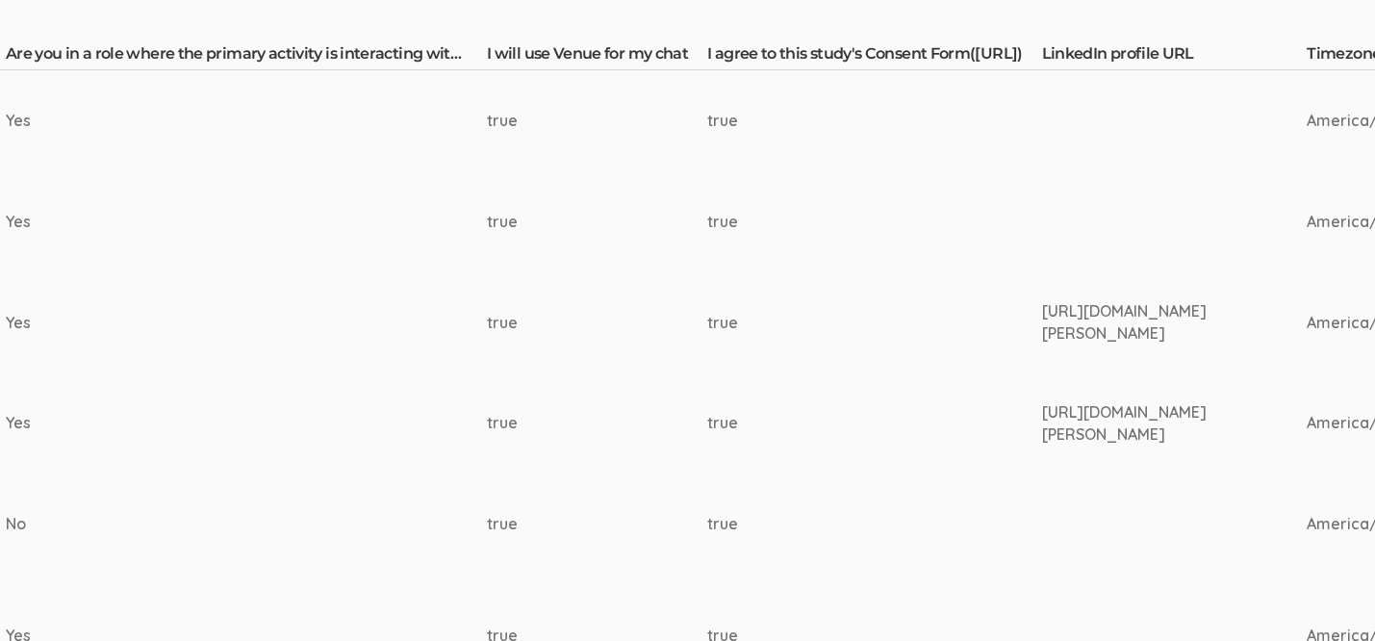
copy div "[URL][DOMAIN_NAME][PERSON_NAME]"
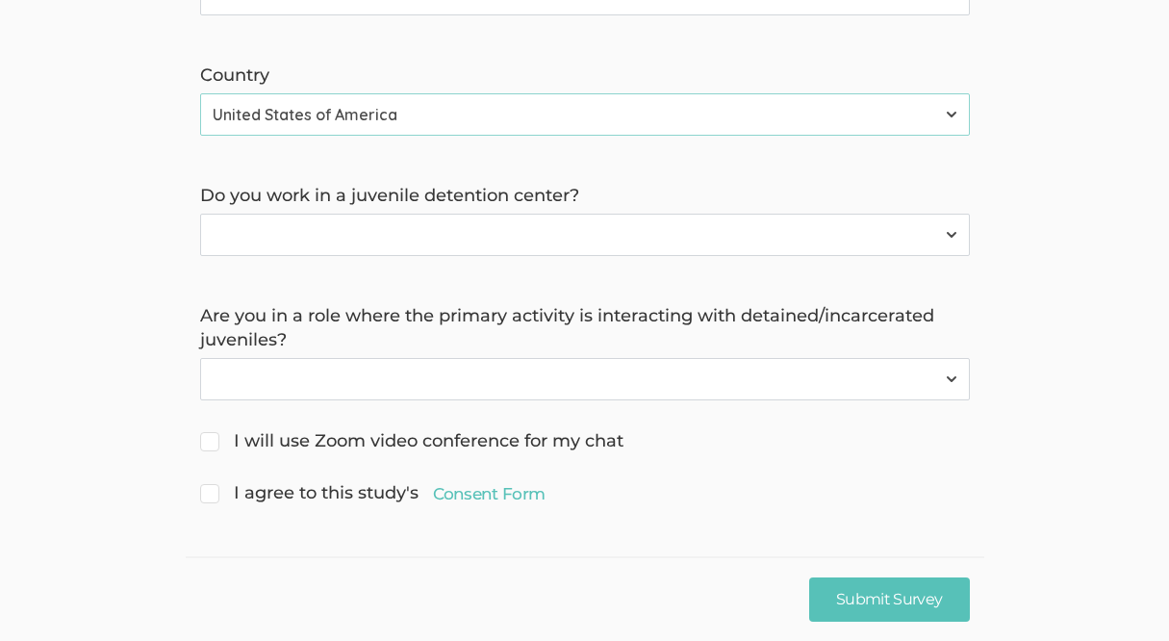
scroll to position [783, 0]
click at [849, 611] on input "Submit Survey" at bounding box center [889, 598] width 161 height 45
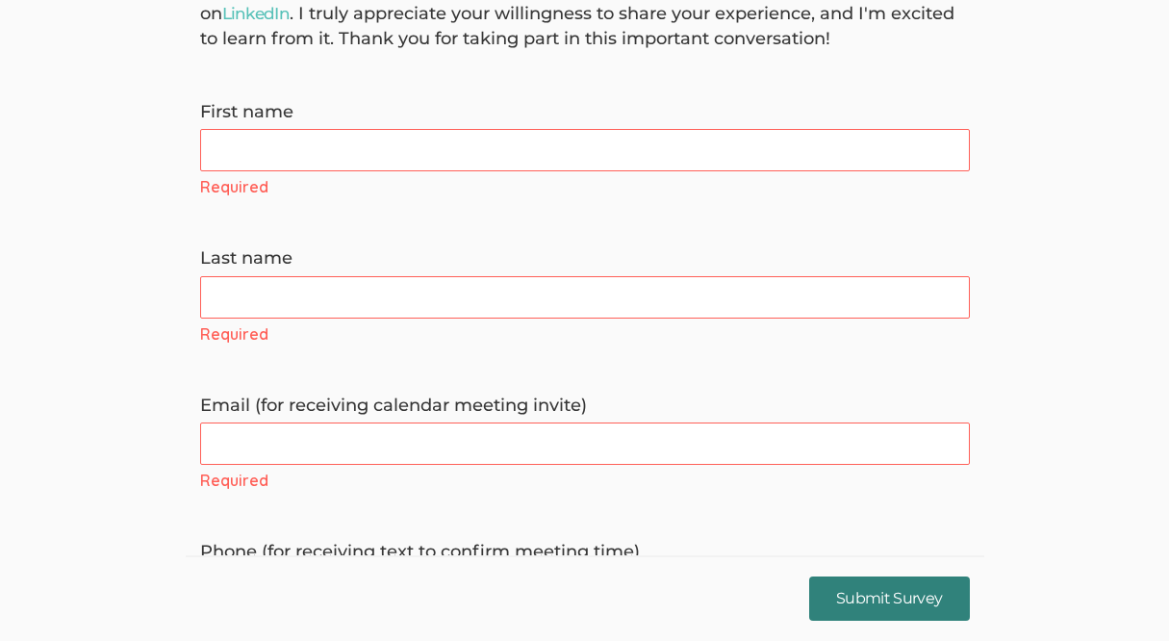
click at [867, 605] on input "Submit Survey" at bounding box center [889, 598] width 161 height 45
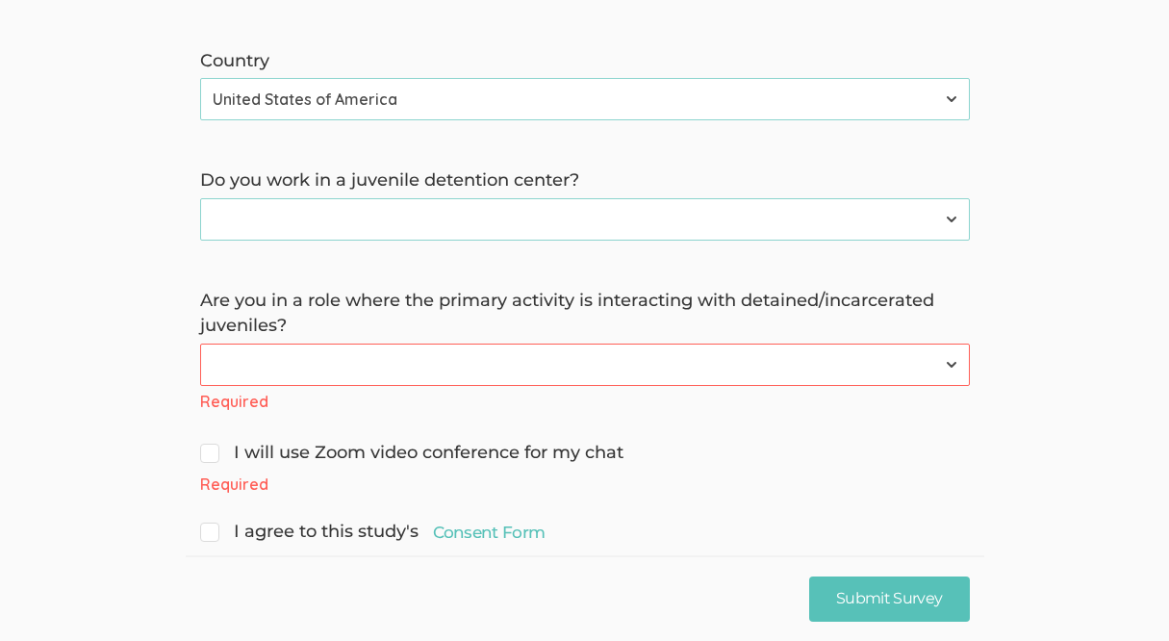
scroll to position [971, 0]
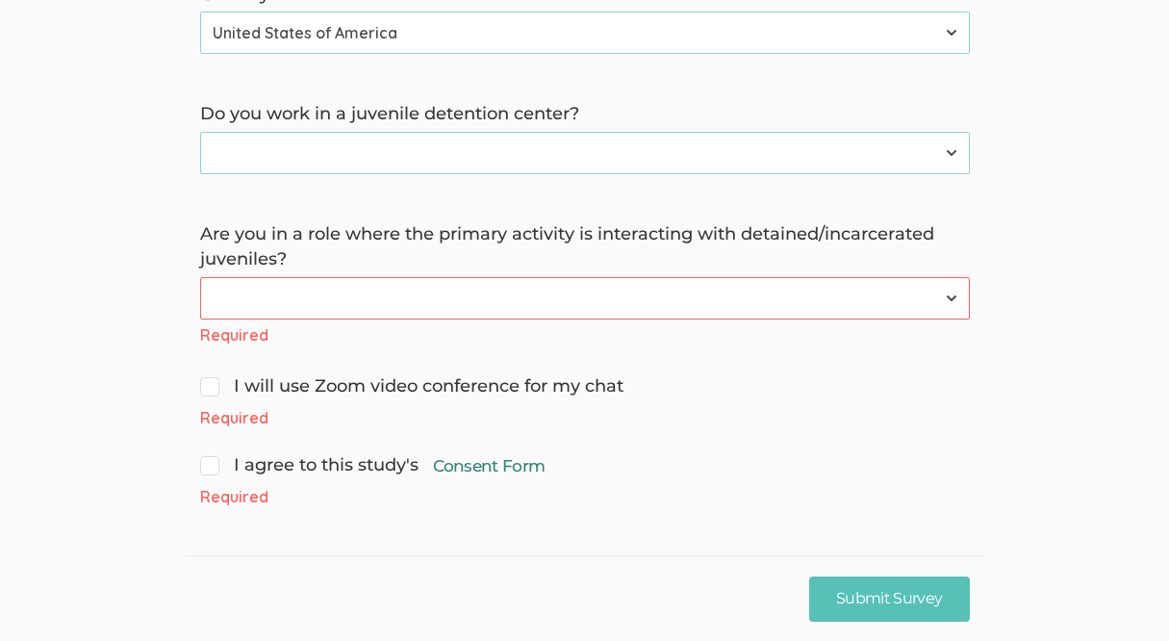
click at [525, 463] on link "Consent Form" at bounding box center [489, 465] width 113 height 23
